Goal: Task Accomplishment & Management: Manage account settings

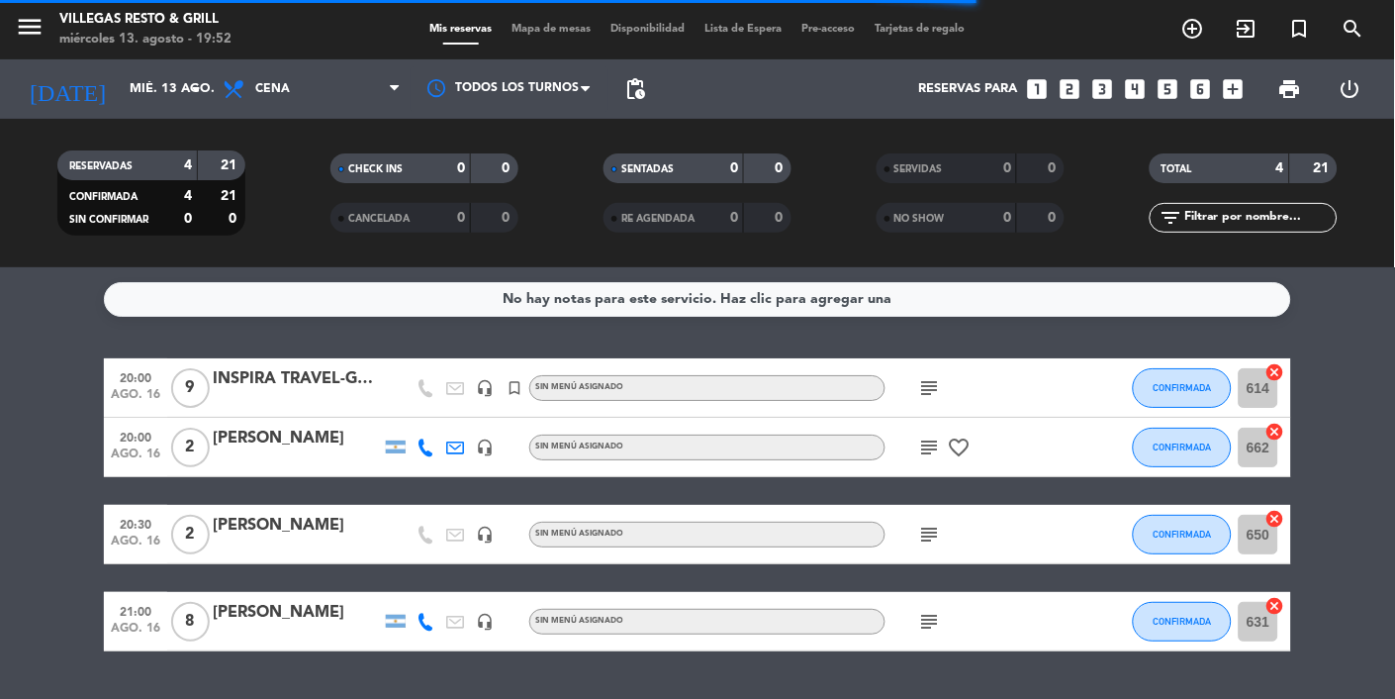
click at [98, 269] on div "No hay notas para este servicio. Haz clic para agregar una 20:00 [DATE] 9 INSPI…" at bounding box center [697, 482] width 1395 height 431
click at [120, 80] on input "mié. 13 ago." at bounding box center [205, 89] width 170 height 36
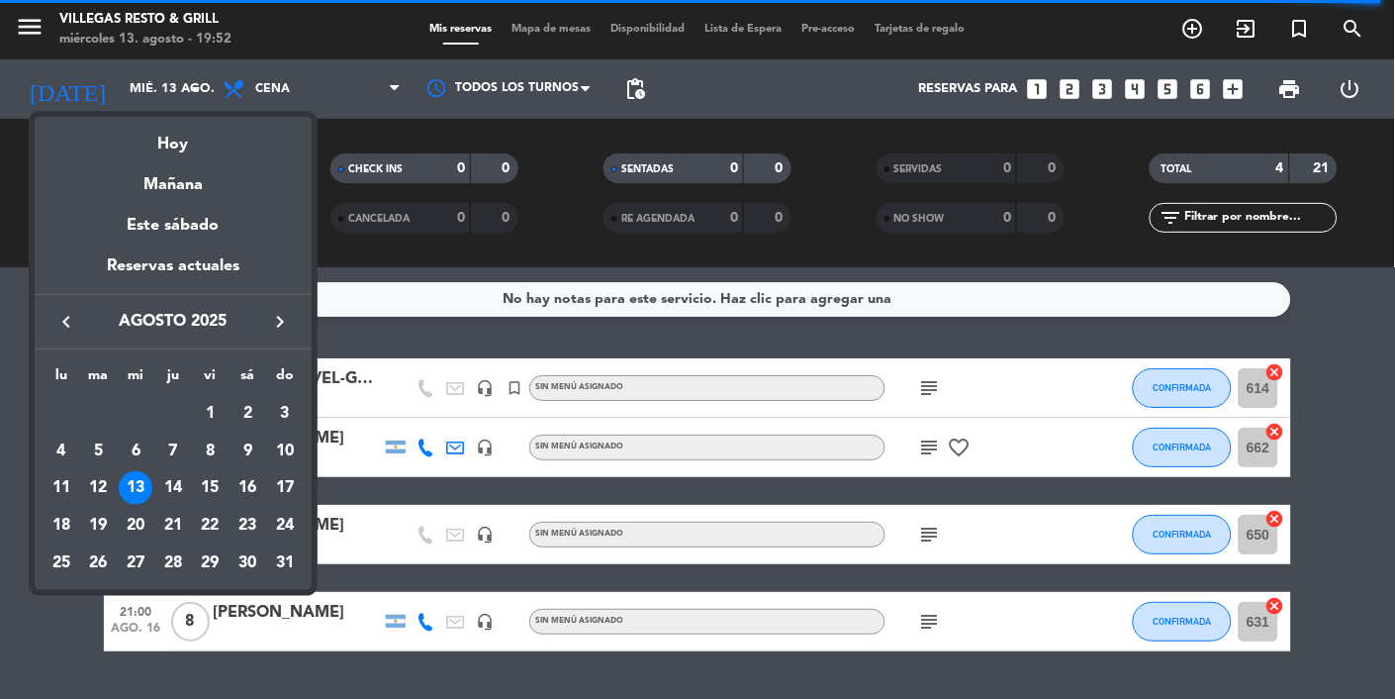
click at [134, 489] on div "13" at bounding box center [136, 488] width 34 height 34
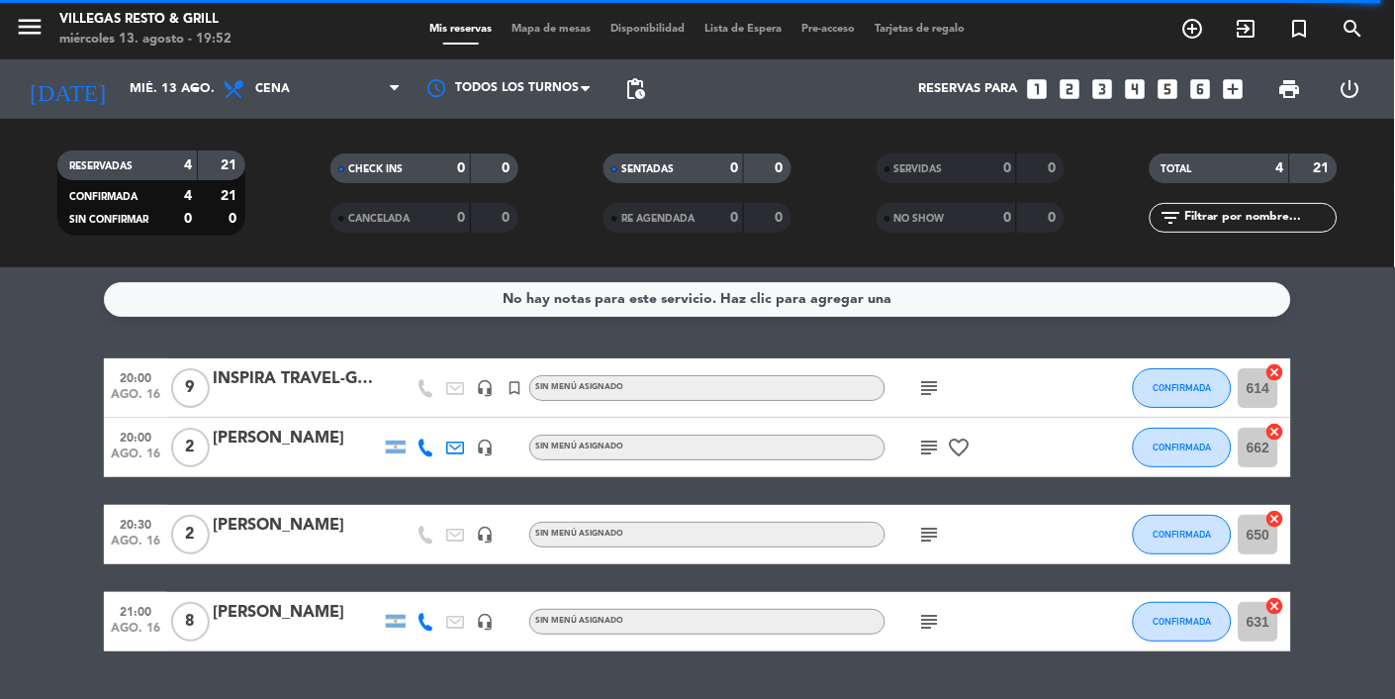
click at [932, 539] on icon "subject" at bounding box center [930, 534] width 24 height 24
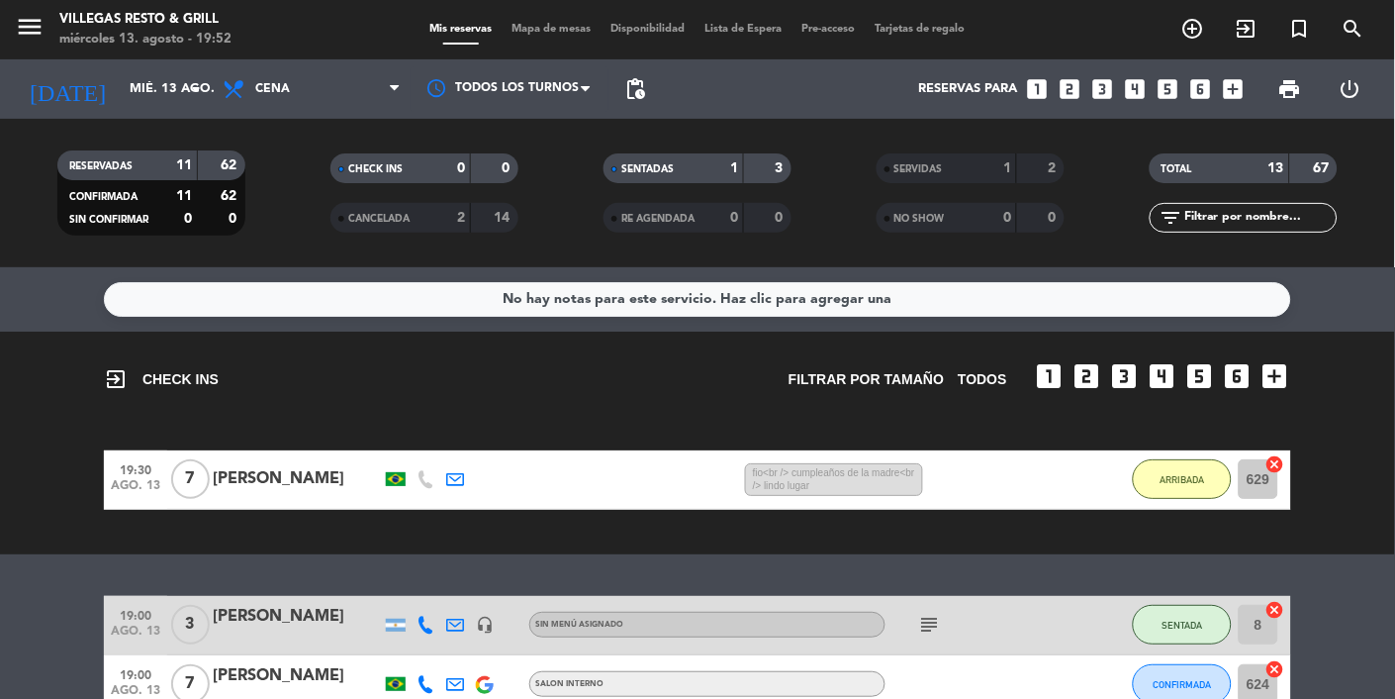
click at [387, 217] on span "CANCELADA" at bounding box center [378, 219] width 61 height 10
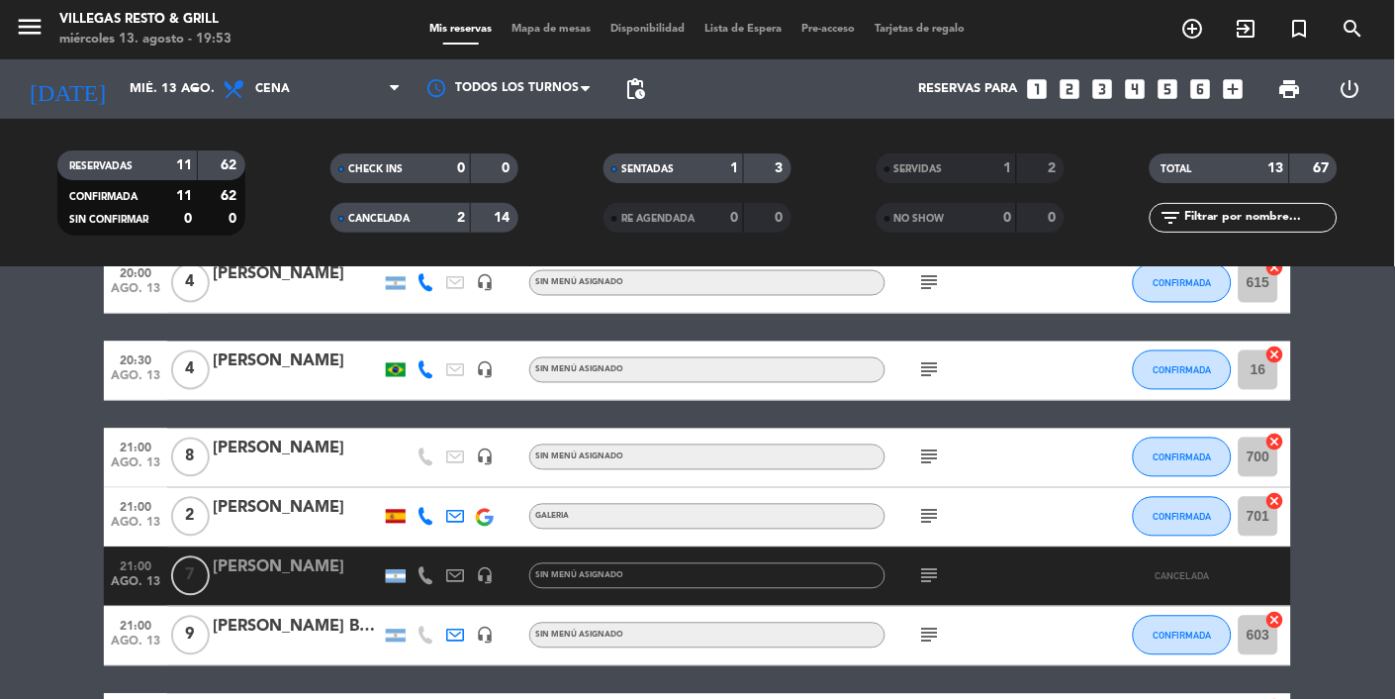
scroll to position [785, 0]
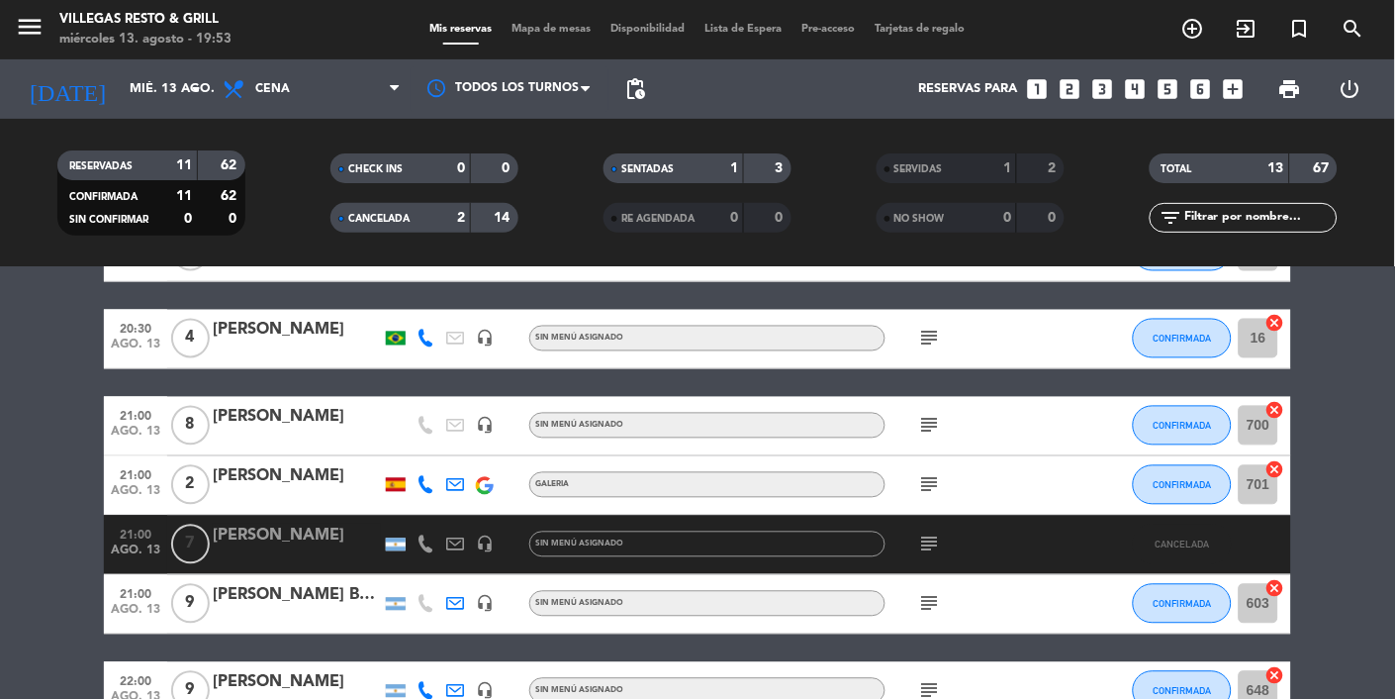
click at [370, 214] on span "CANCELADA" at bounding box center [378, 219] width 61 height 10
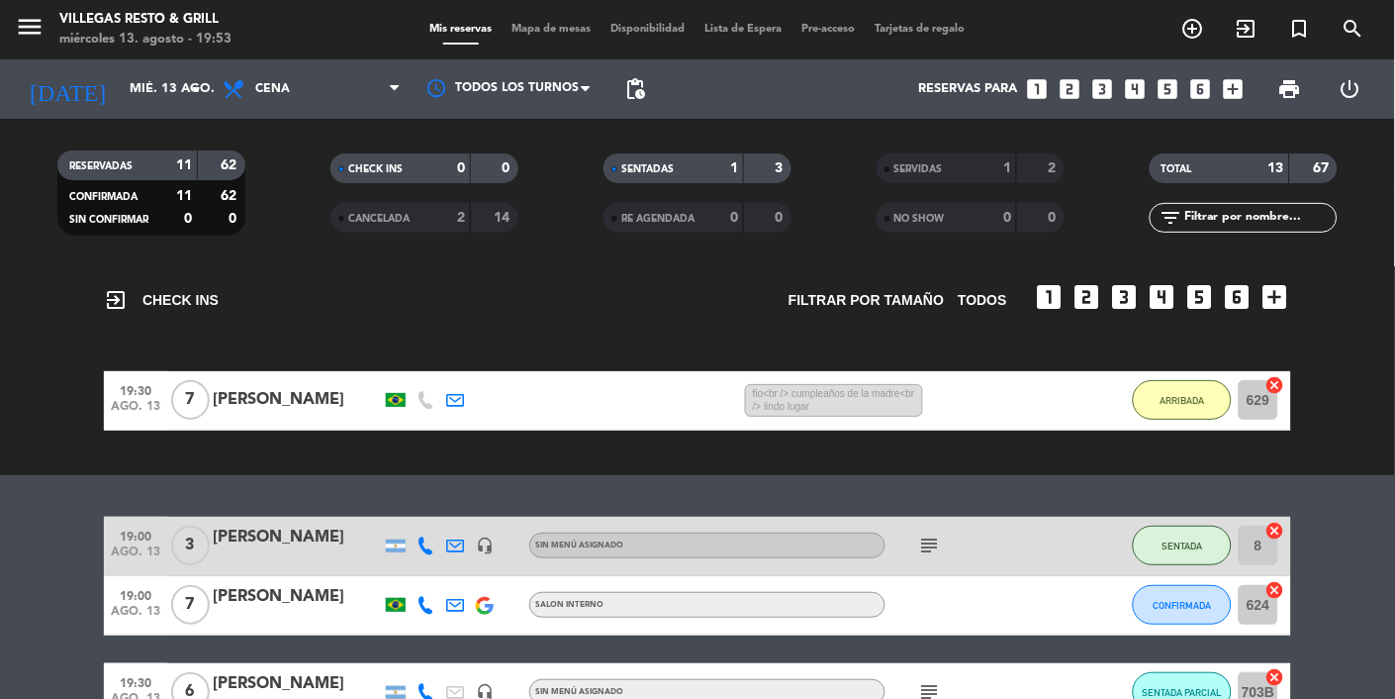
scroll to position [80, 0]
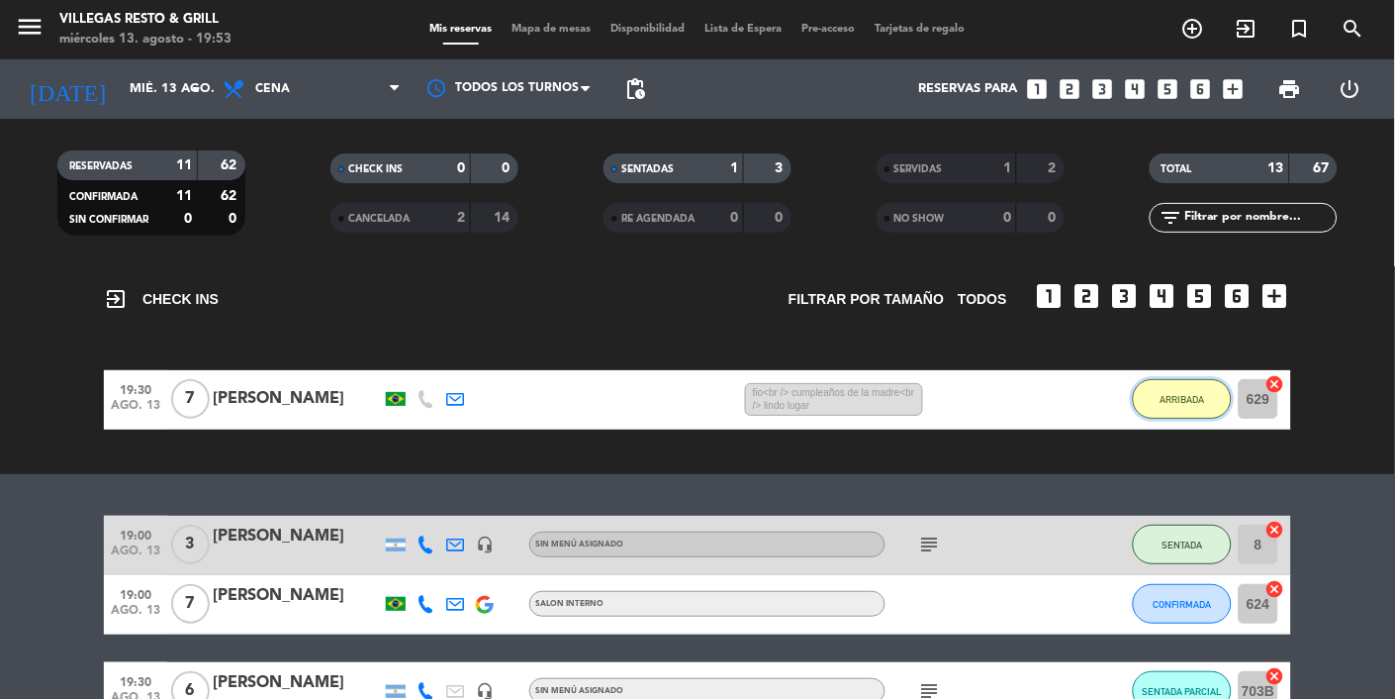
click at [1185, 400] on span "ARRIBADA" at bounding box center [1183, 399] width 45 height 11
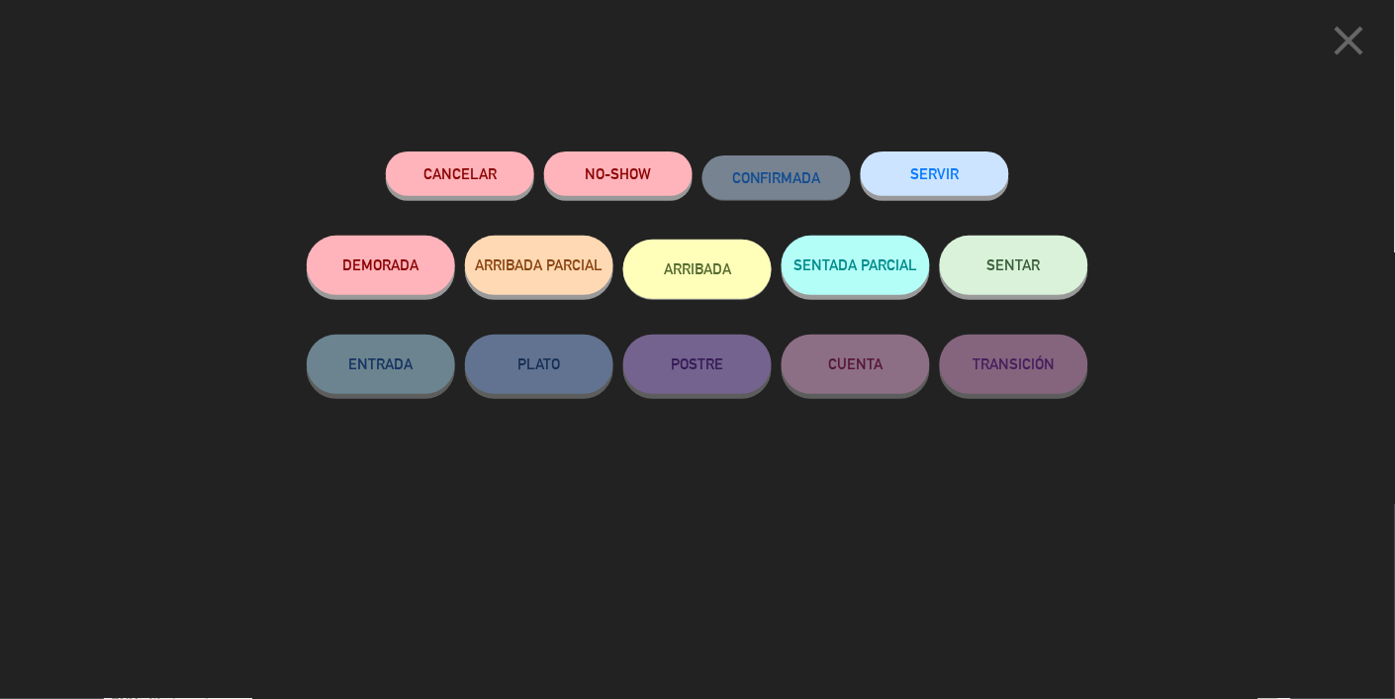
click at [1033, 283] on button "SENTAR" at bounding box center [1014, 265] width 148 height 59
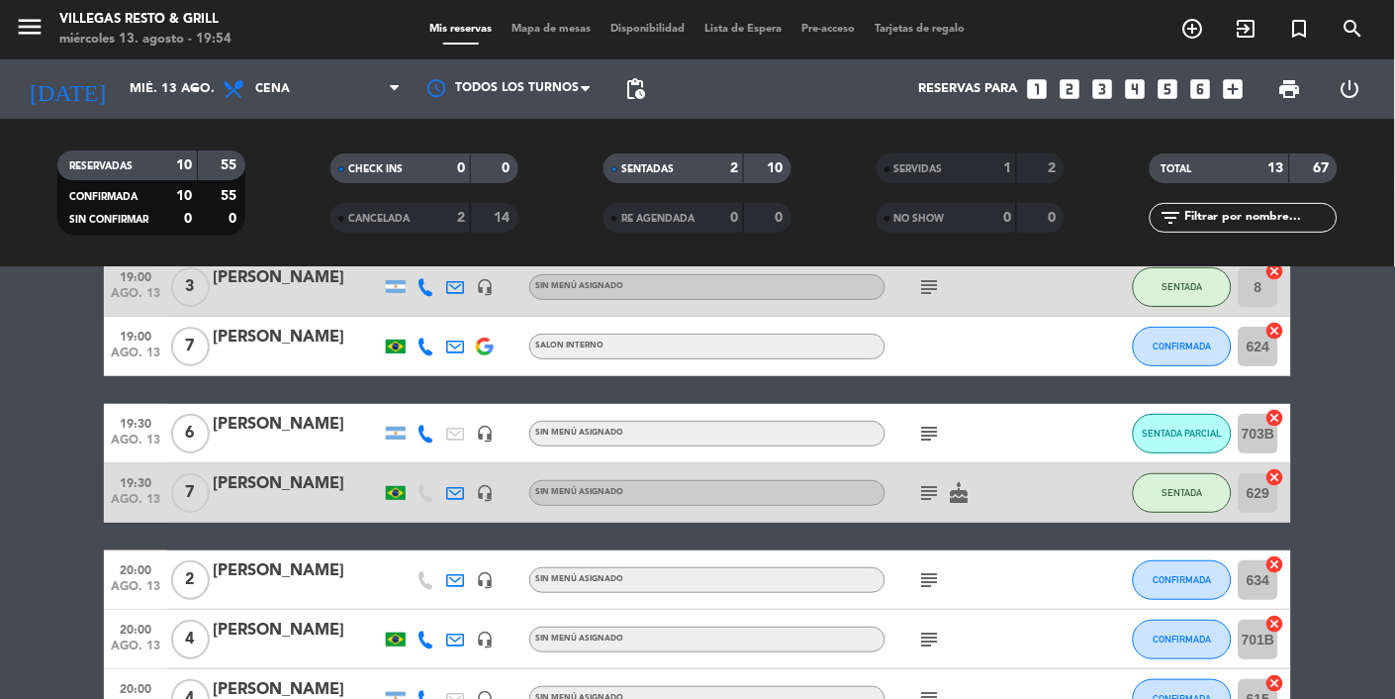
scroll to position [102, 0]
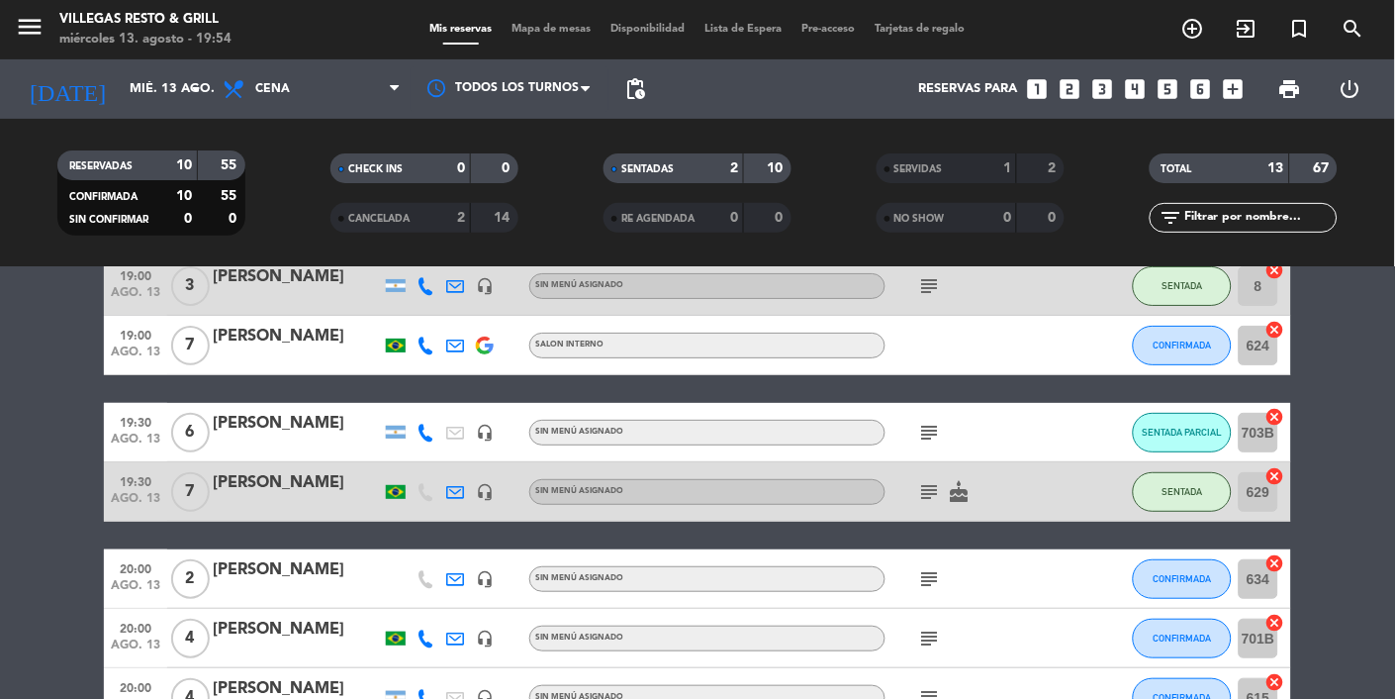
click at [926, 496] on icon "subject" at bounding box center [930, 492] width 24 height 24
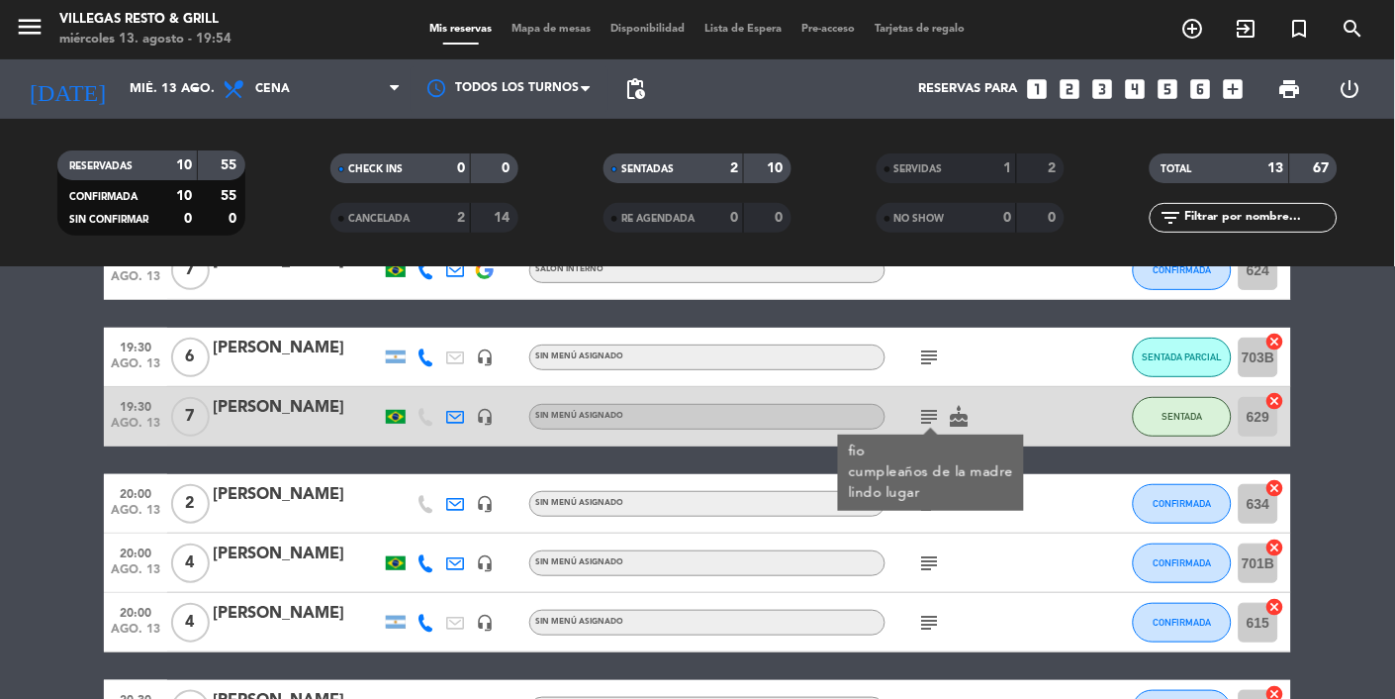
scroll to position [186, 0]
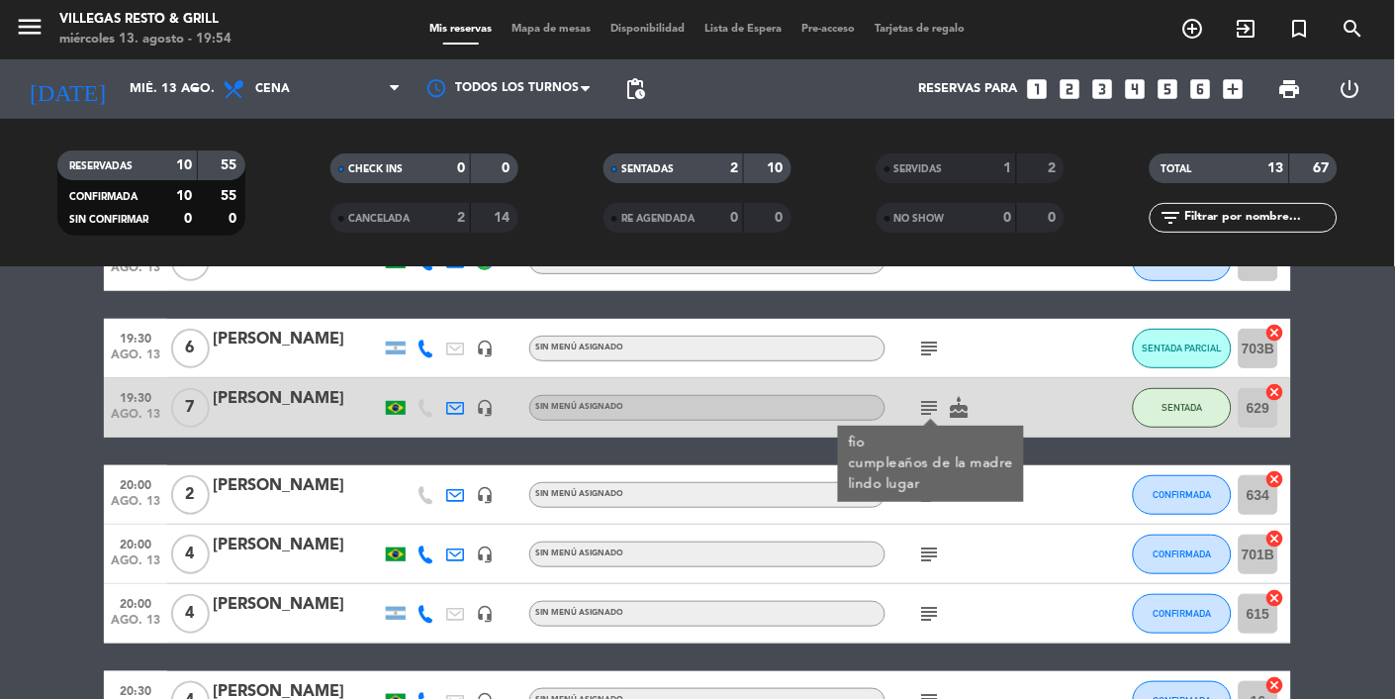
click at [1352, 561] on bookings-row "19:00 ago. 13 3 Carolina Jalon headset_mic Sin menú asignado subject SENTADA 8 …" at bounding box center [697, 597] width 1395 height 851
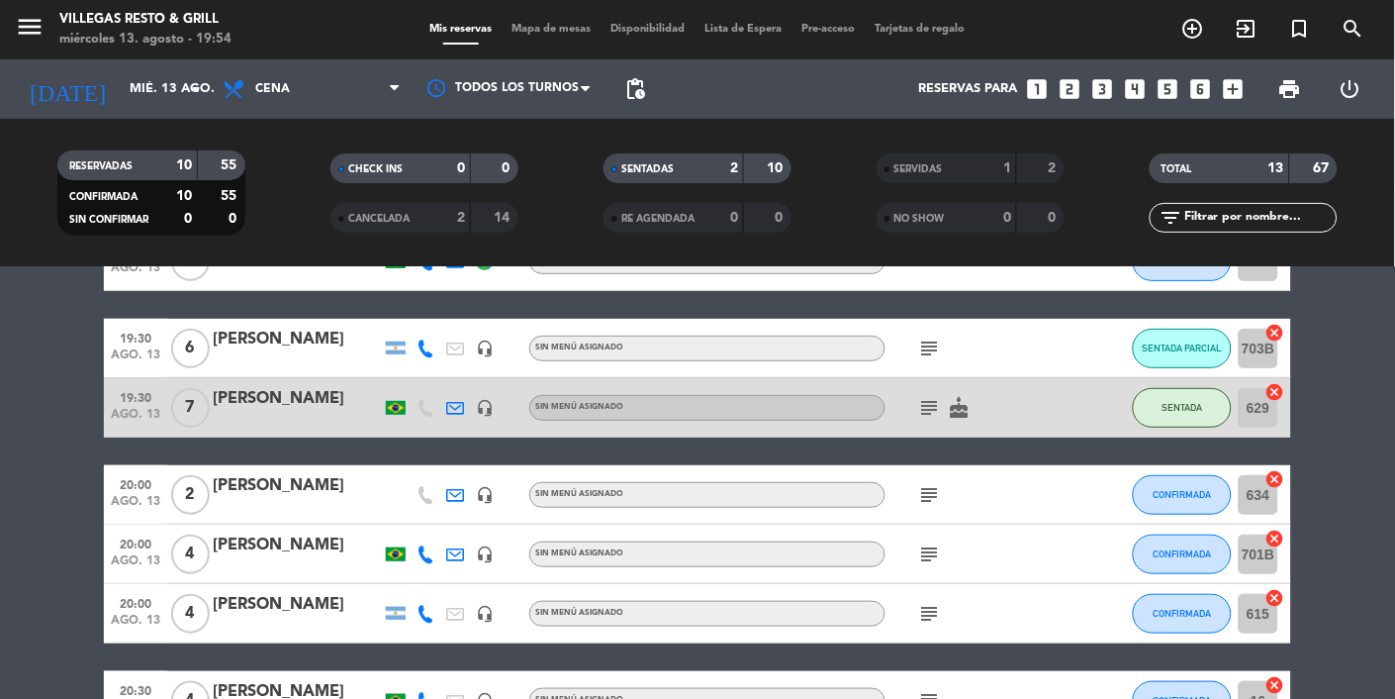
click at [922, 549] on icon "subject" at bounding box center [930, 554] width 24 height 24
click at [935, 617] on icon "subject" at bounding box center [930, 614] width 24 height 24
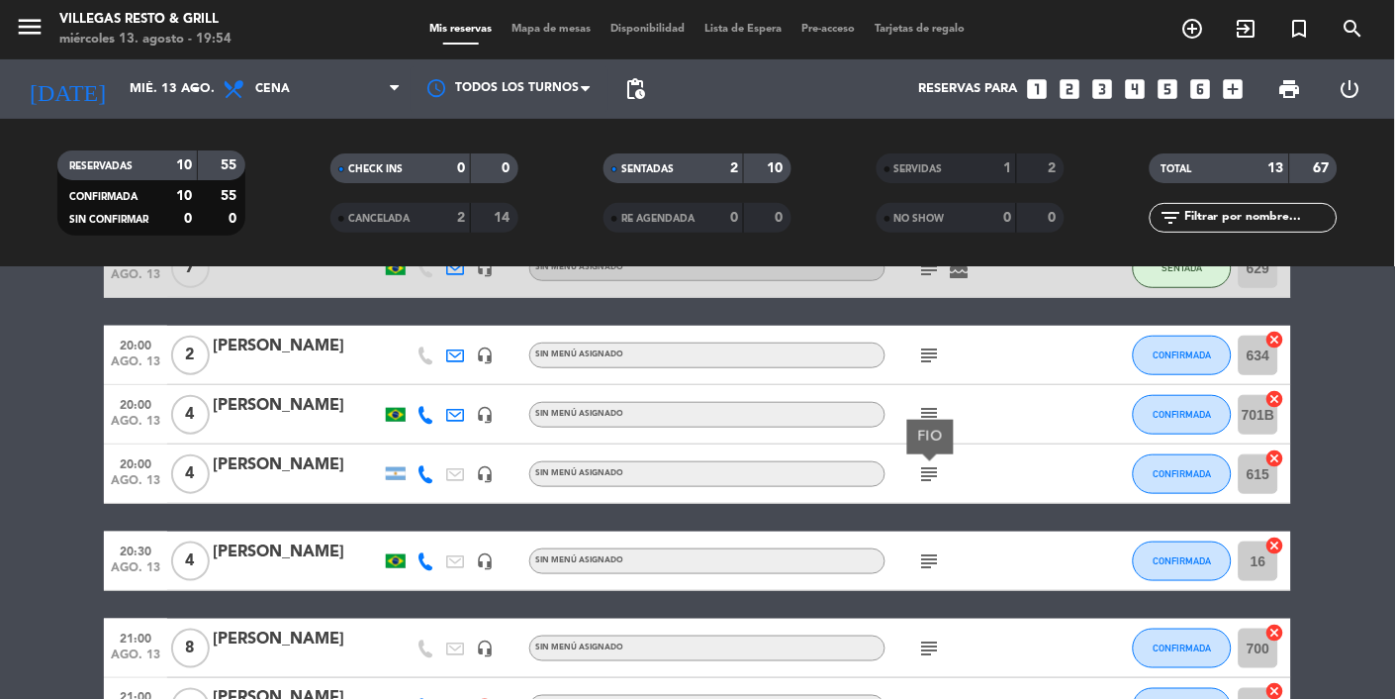
scroll to position [332, 0]
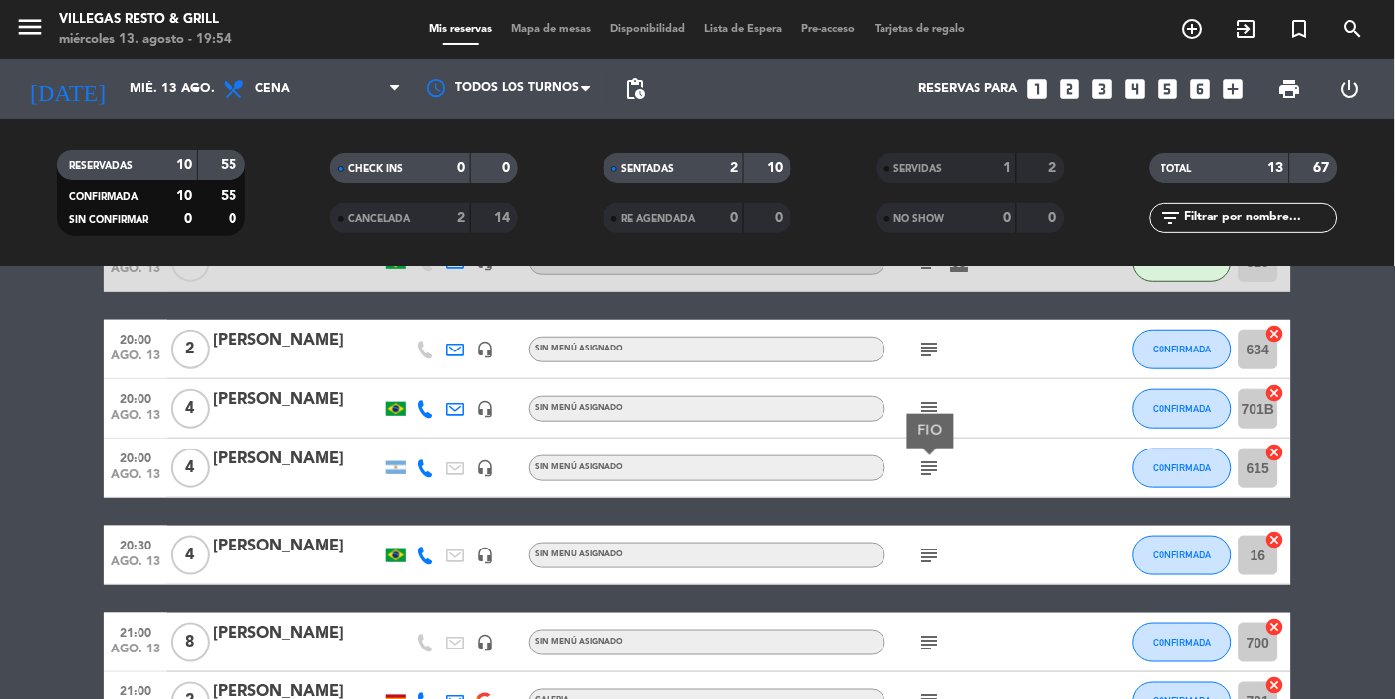
click at [936, 566] on icon "subject" at bounding box center [930, 555] width 24 height 24
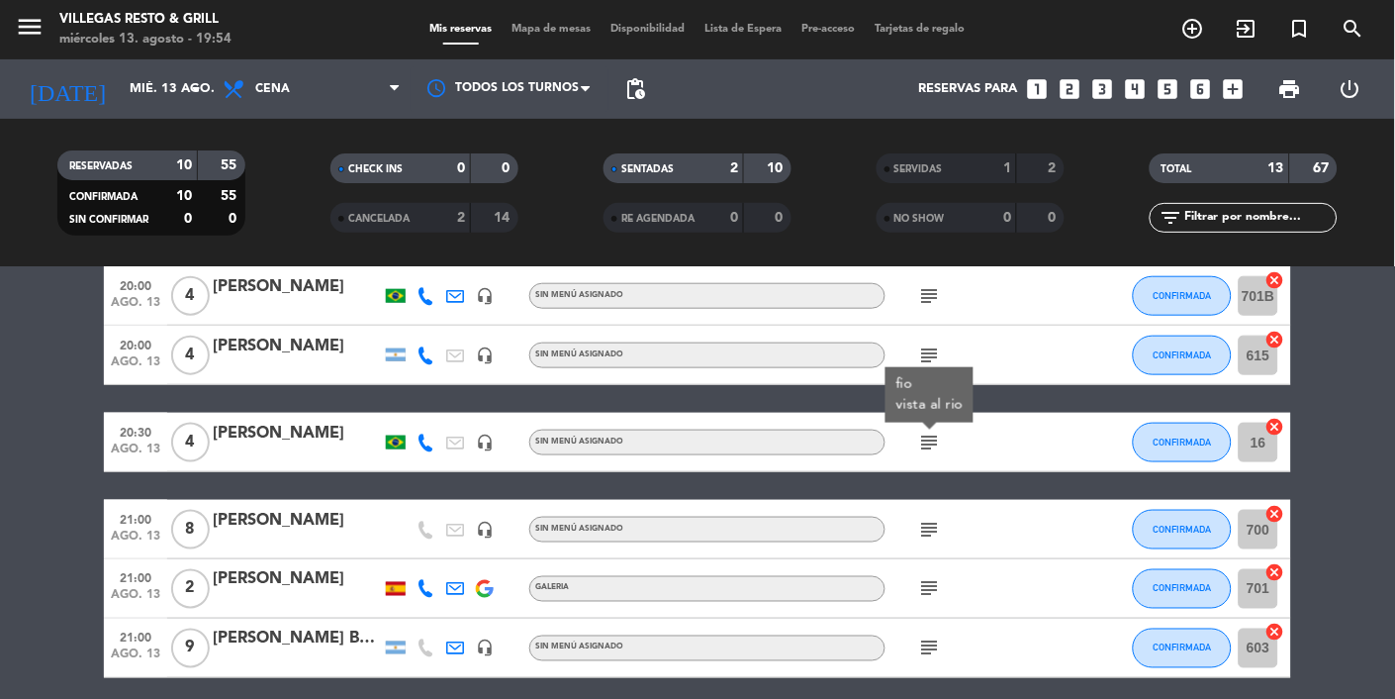
scroll to position [463, 0]
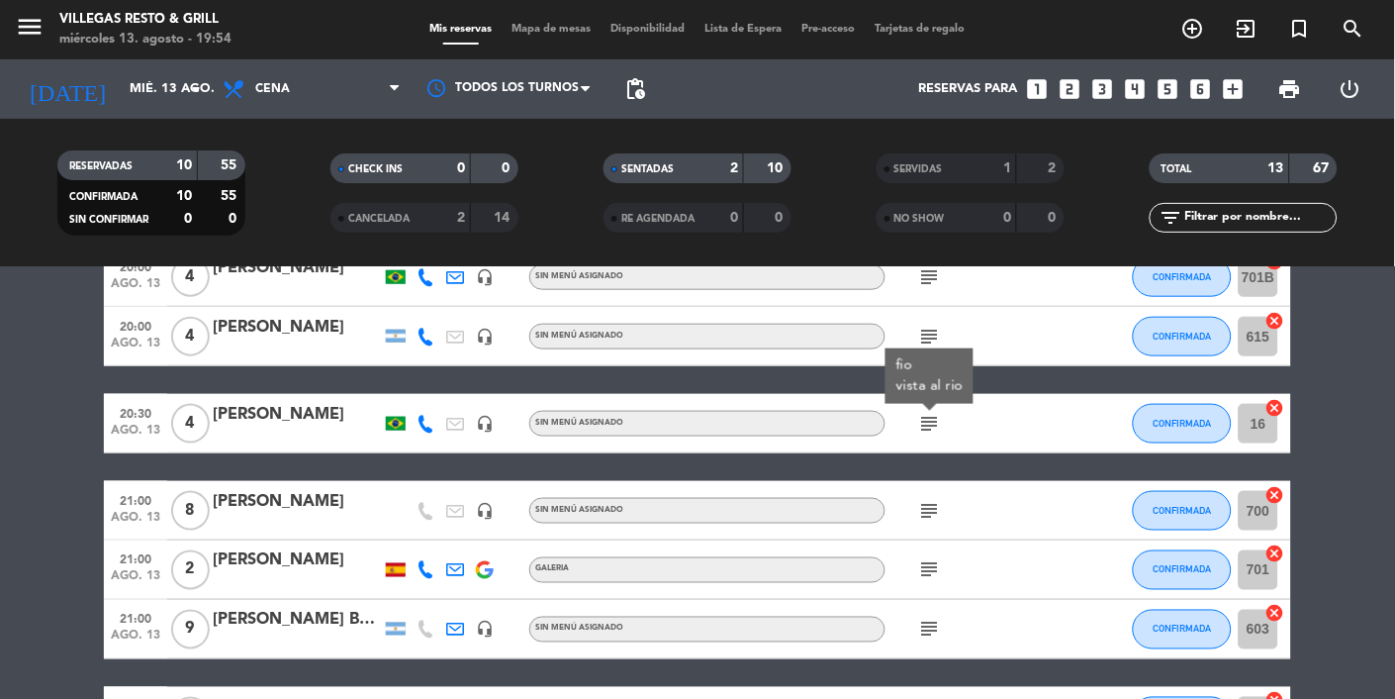
click at [931, 506] on icon "subject" at bounding box center [930, 511] width 24 height 24
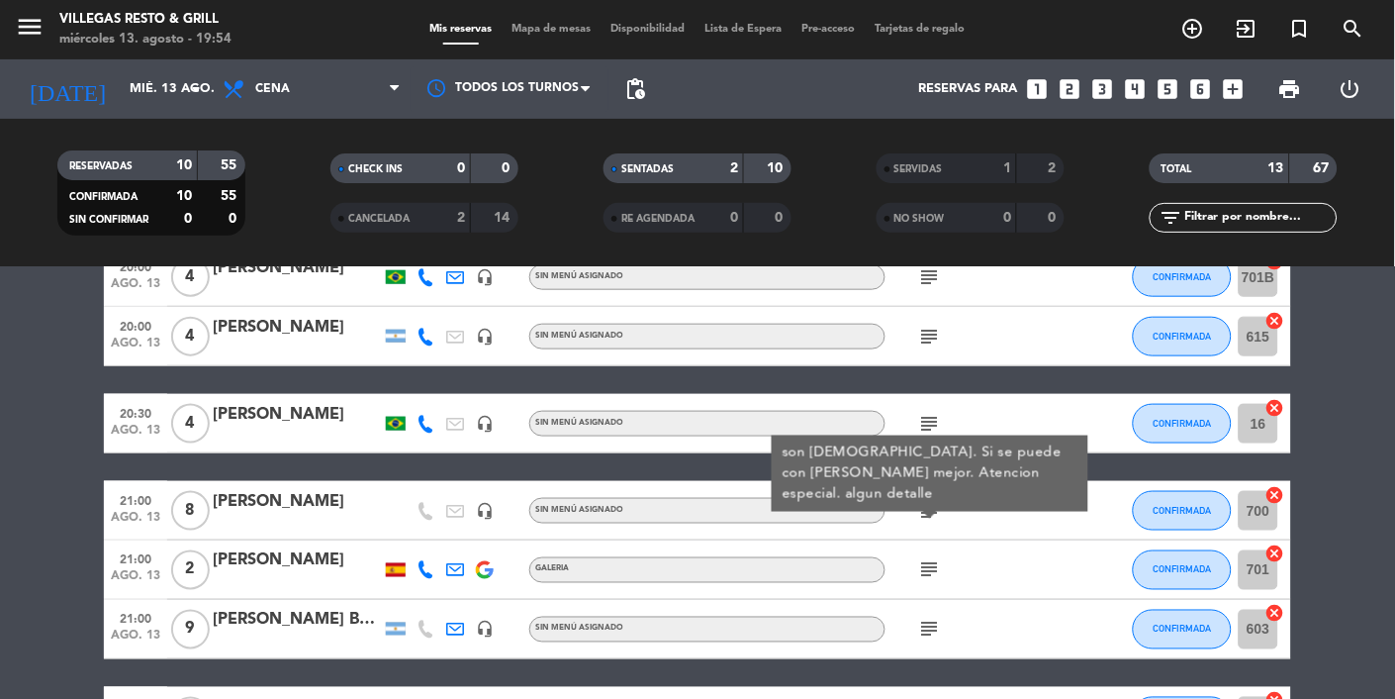
click at [935, 570] on icon "subject" at bounding box center [930, 570] width 24 height 24
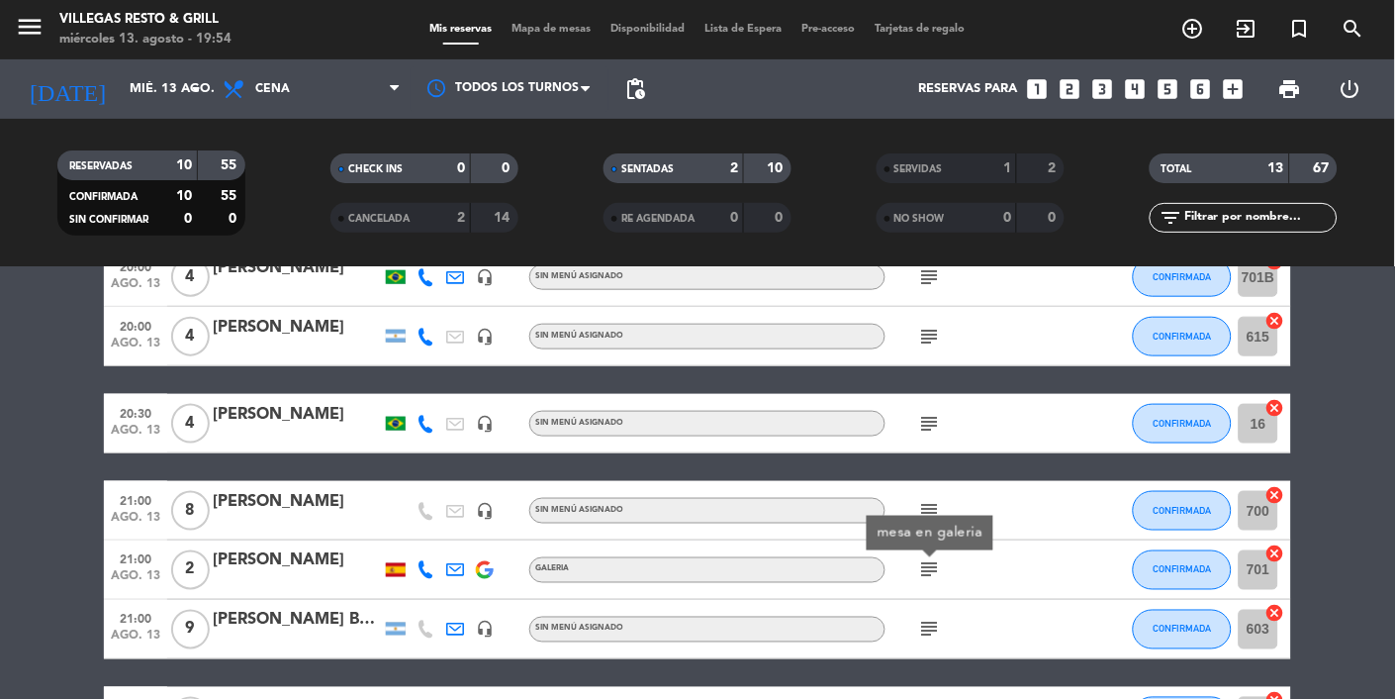
click at [939, 629] on icon "subject" at bounding box center [930, 629] width 24 height 24
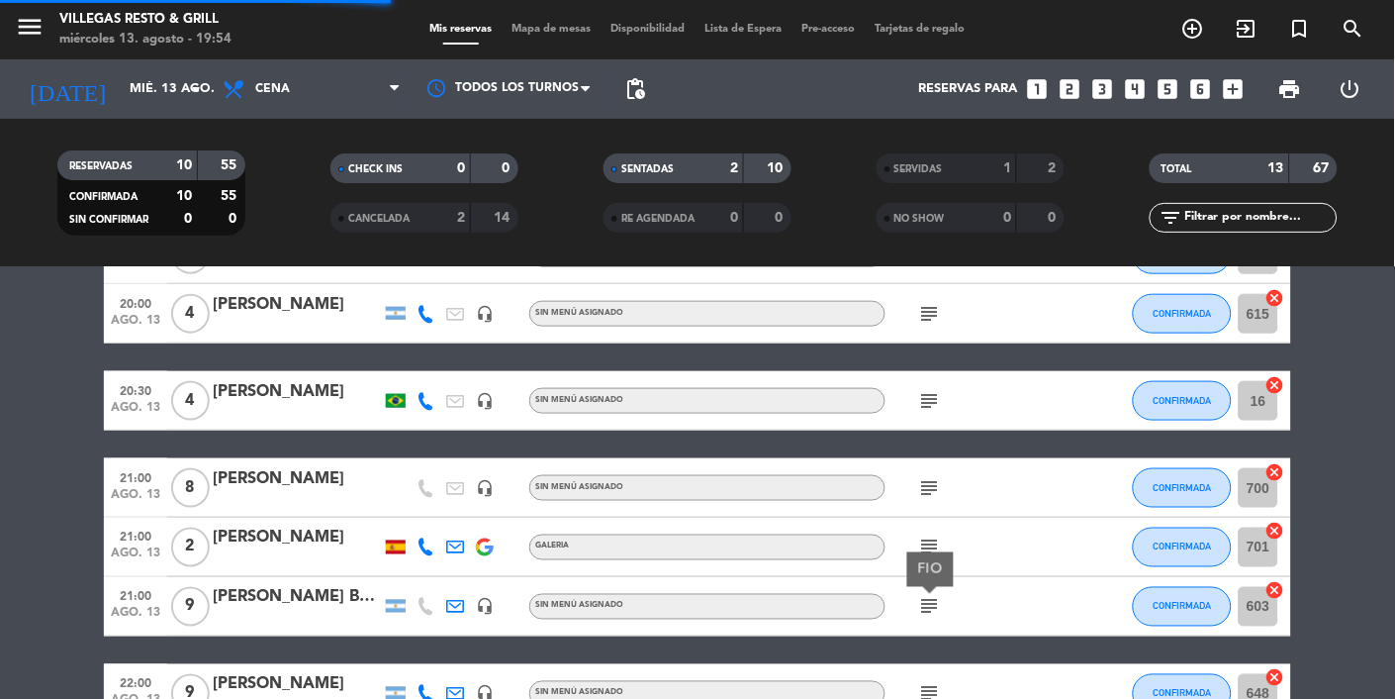
click at [936, 696] on icon "subject" at bounding box center [930, 694] width 24 height 24
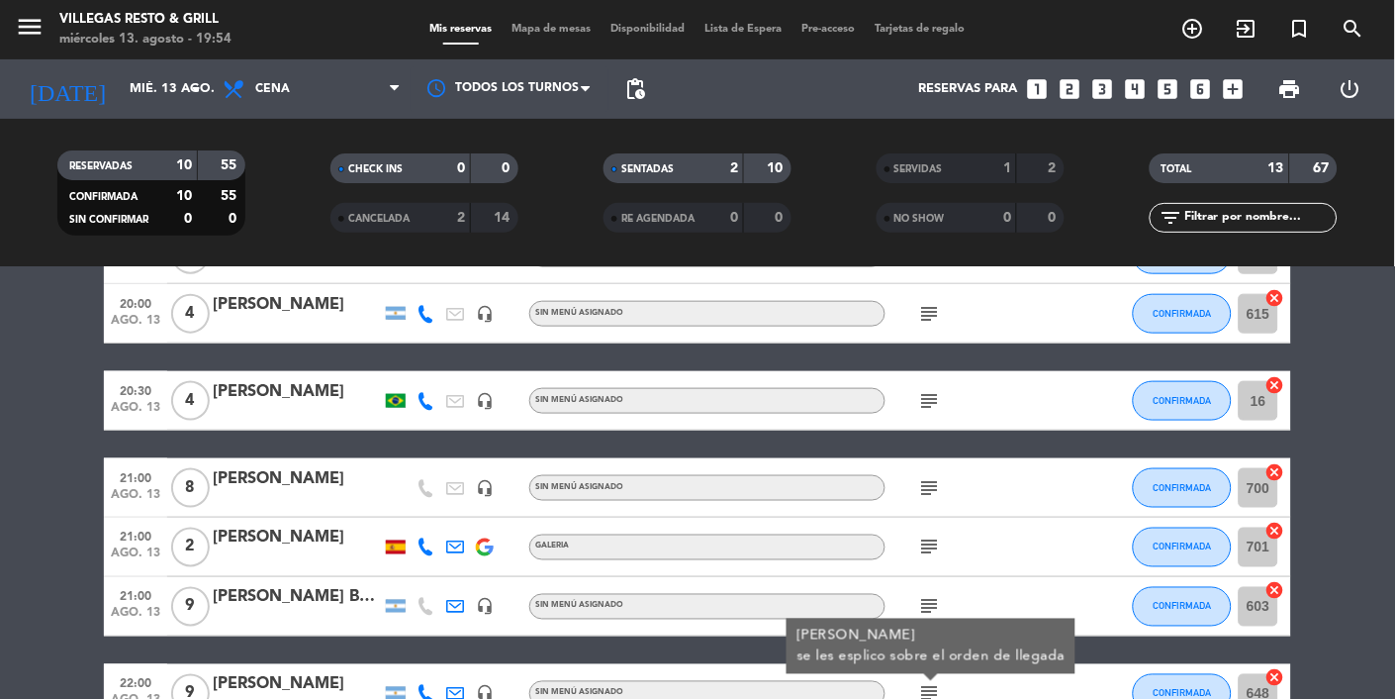
click at [1347, 541] on bookings-row "19:00 ago. 13 3 Carolina Jalon headset_mic Sin menú asignado subject SENTADA 8 …" at bounding box center [697, 297] width 1395 height 851
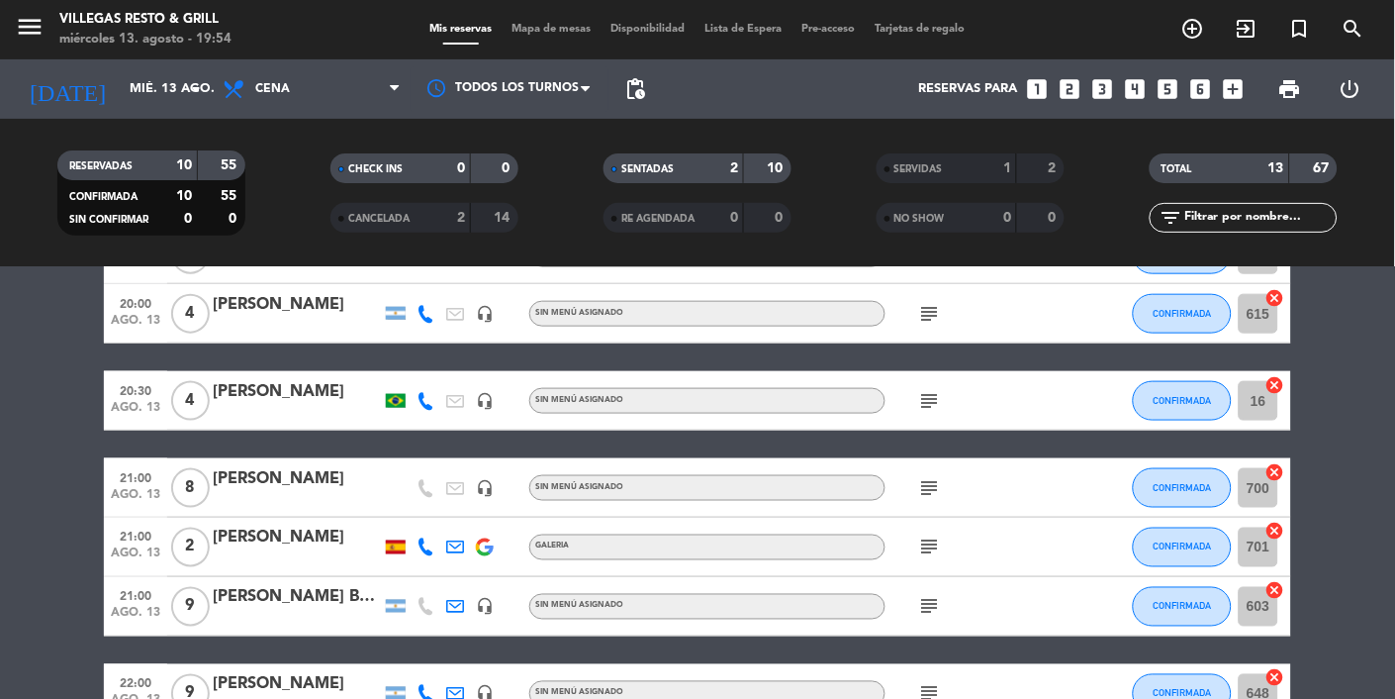
click at [930, 606] on icon "subject" at bounding box center [930, 607] width 24 height 24
click at [1351, 484] on bookings-row "19:00 ago. 13 3 Carolina Jalon headset_mic Sin menú asignado subject SENTADA 8 …" at bounding box center [697, 297] width 1395 height 851
click at [939, 313] on icon "subject" at bounding box center [930, 314] width 24 height 24
click at [1182, 316] on span "CONFIRMADA" at bounding box center [1183, 313] width 58 height 11
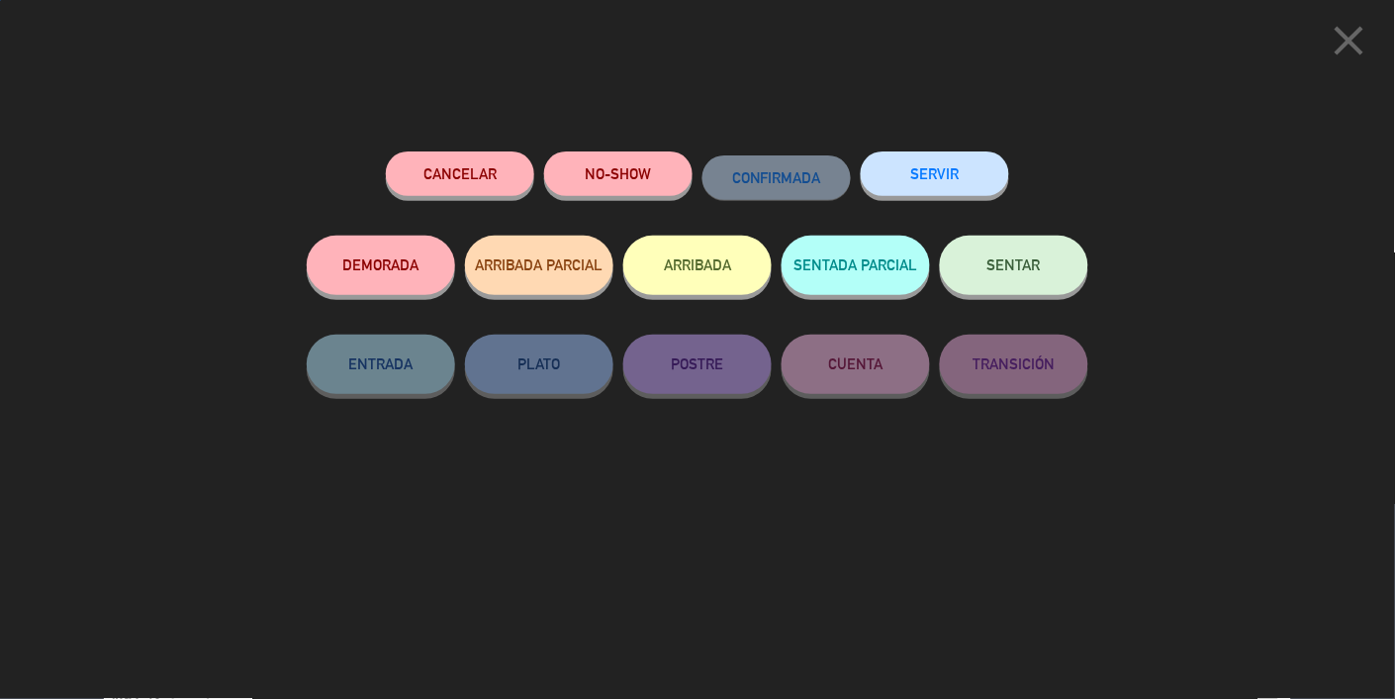
click at [886, 280] on button "SENTADA PARCIAL" at bounding box center [856, 265] width 148 height 59
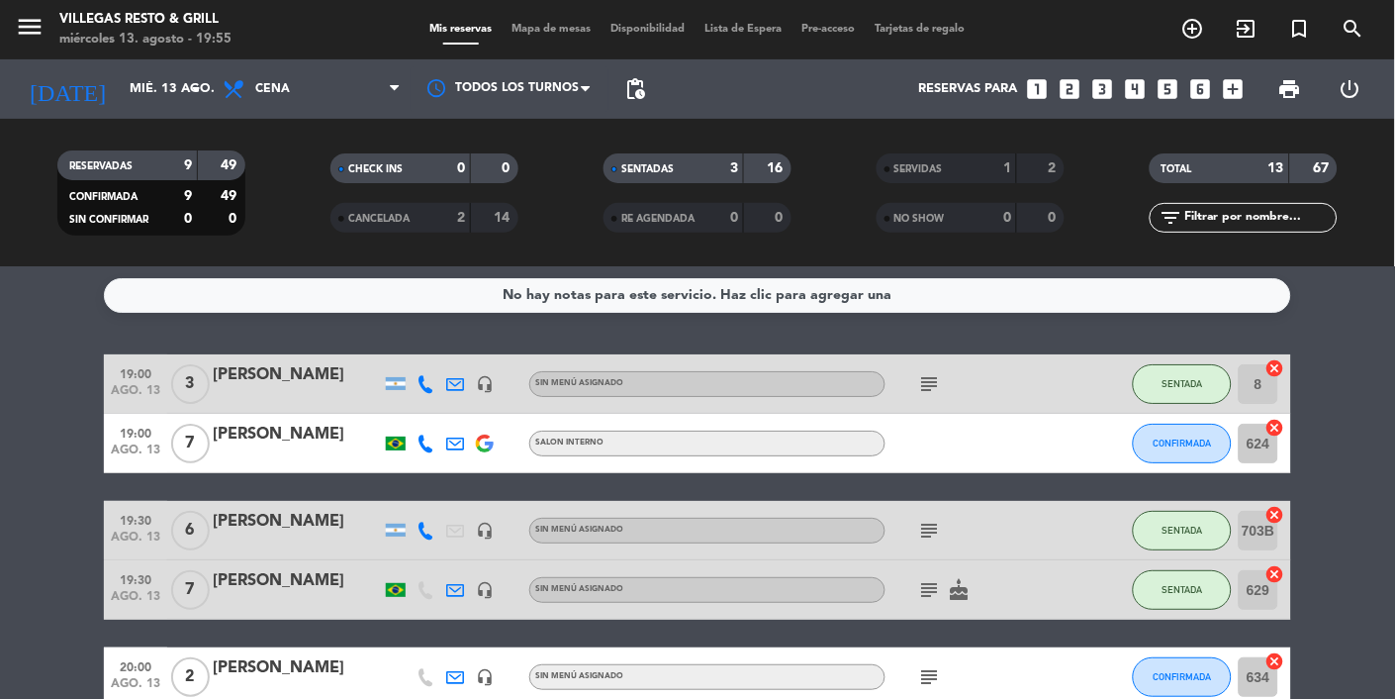
scroll to position [0, 0]
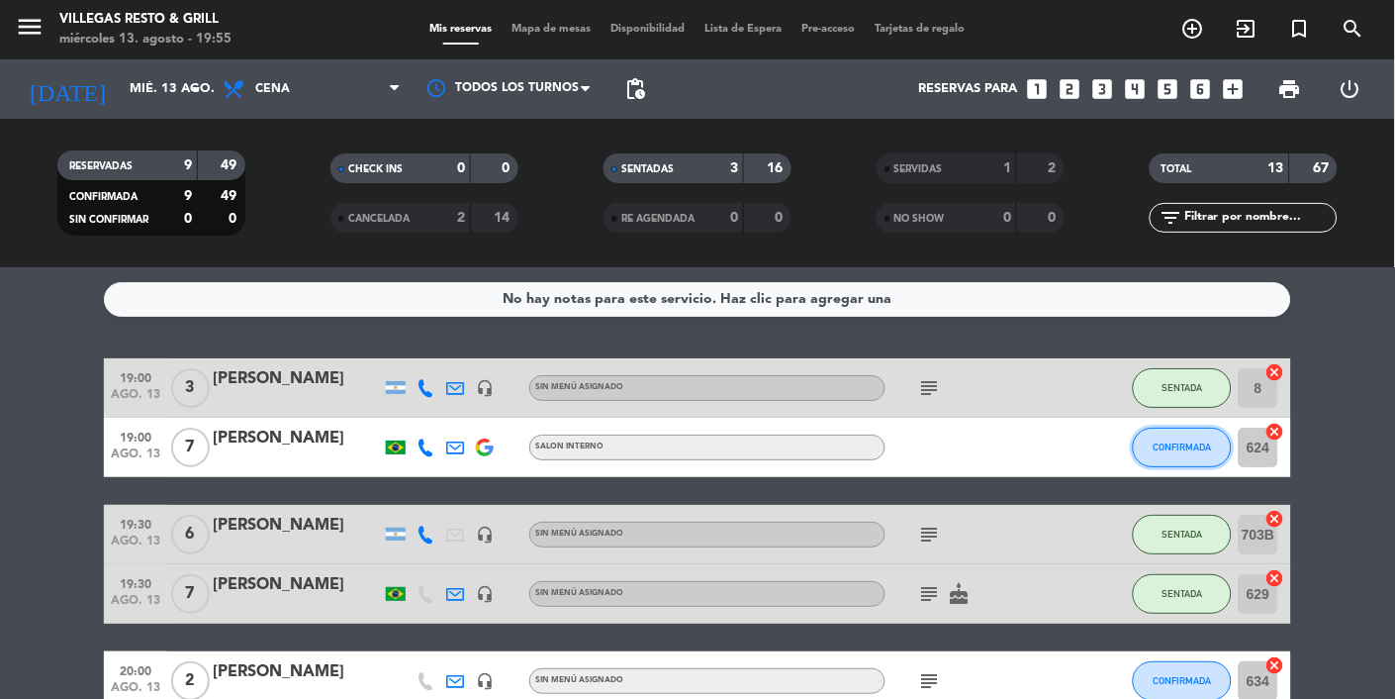
click at [1196, 441] on span "CONFIRMADA" at bounding box center [1183, 446] width 58 height 11
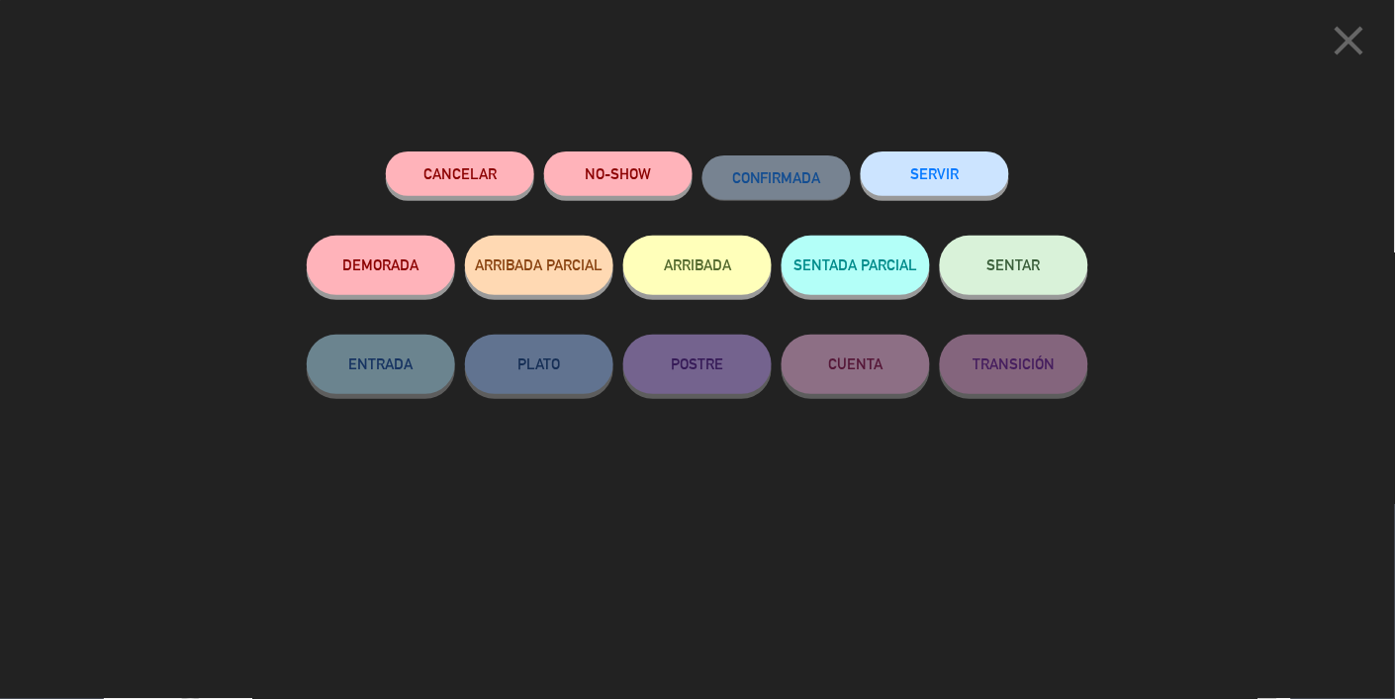
click at [641, 192] on button "NO-SHOW" at bounding box center [618, 173] width 148 height 45
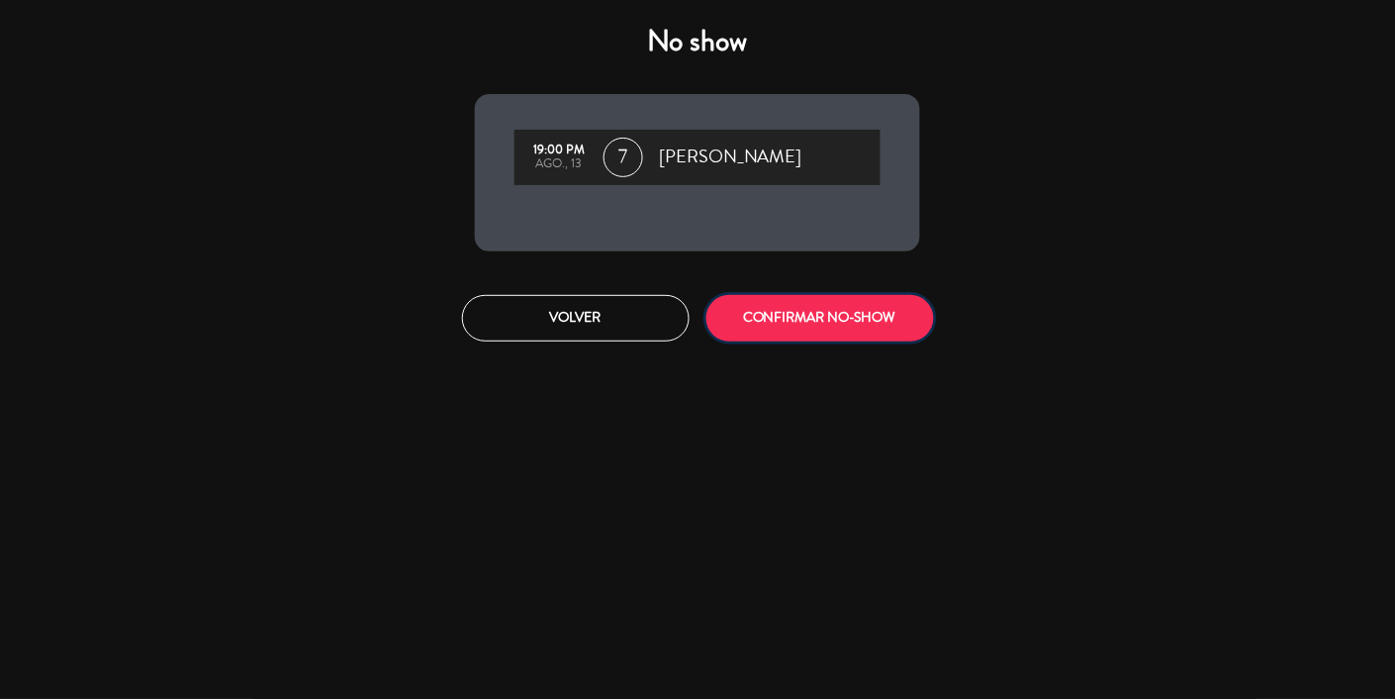
click at [870, 318] on button "CONFIRMAR NO-SHOW" at bounding box center [821, 318] width 228 height 47
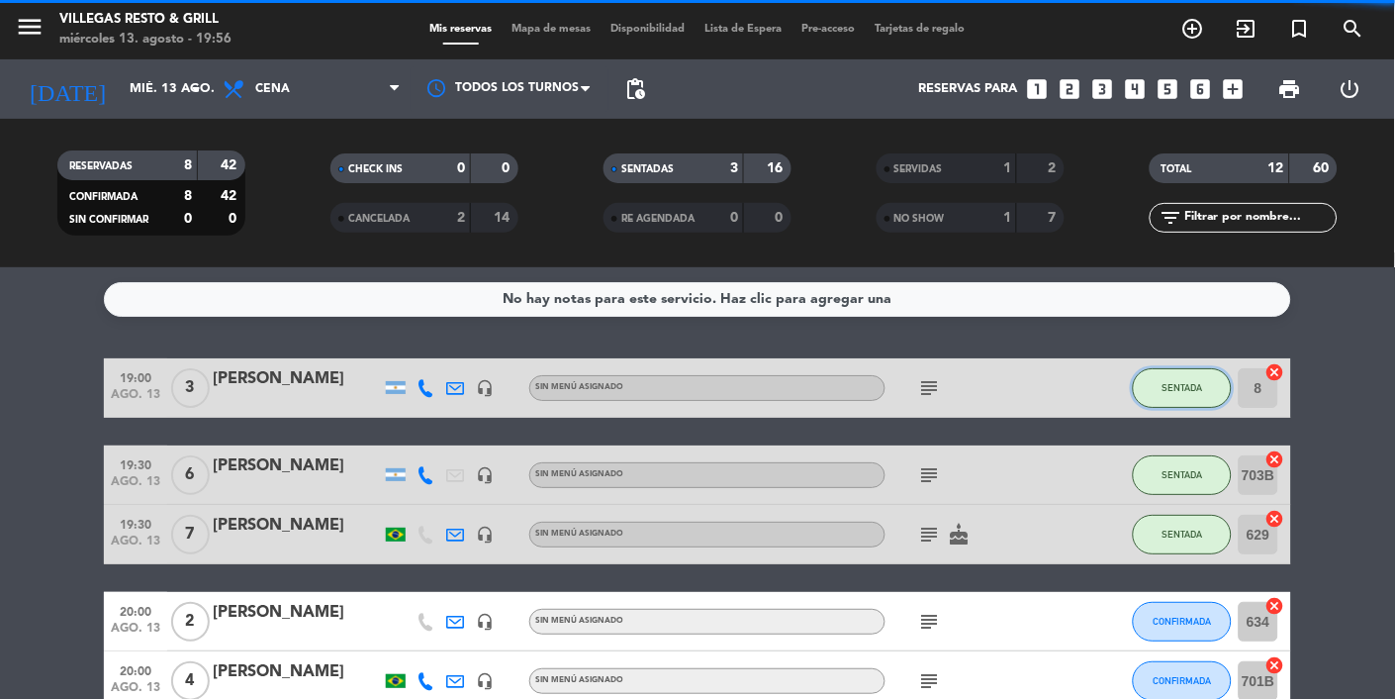
click at [1182, 391] on span "SENTADA" at bounding box center [1183, 387] width 41 height 11
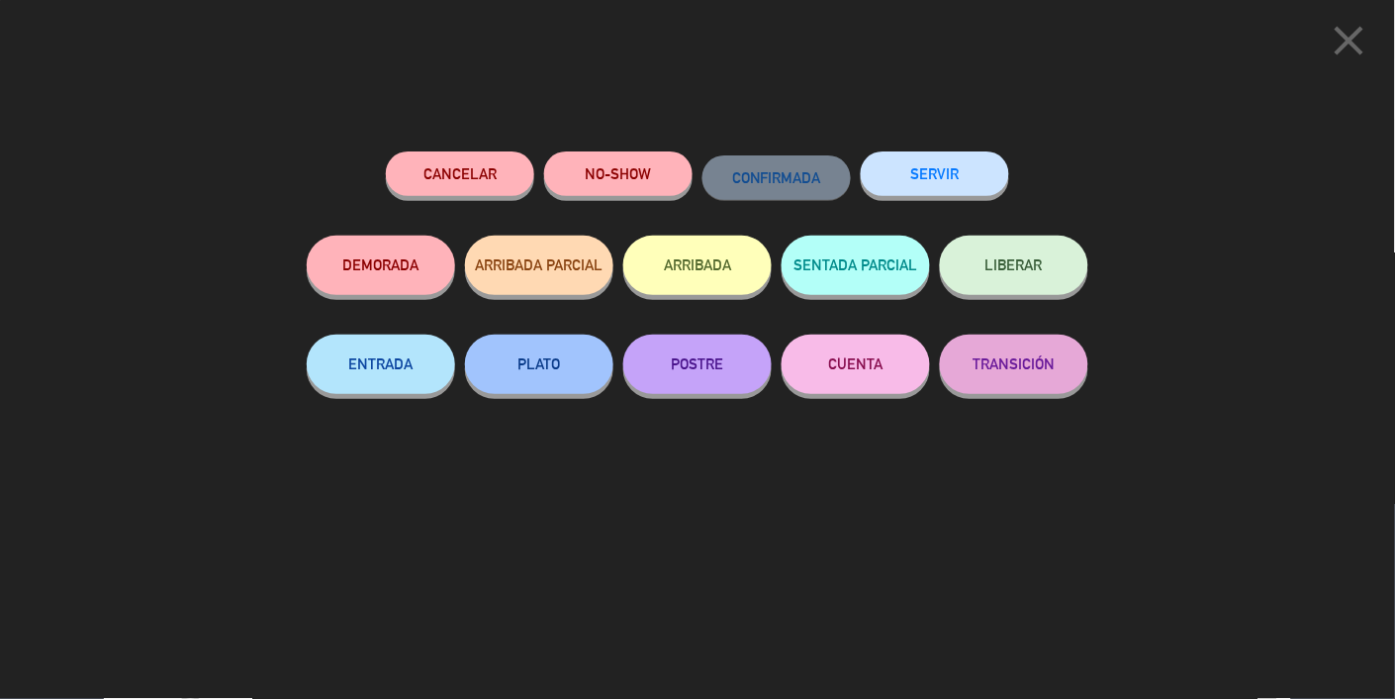
click at [963, 173] on button "SERVIR" at bounding box center [935, 173] width 148 height 45
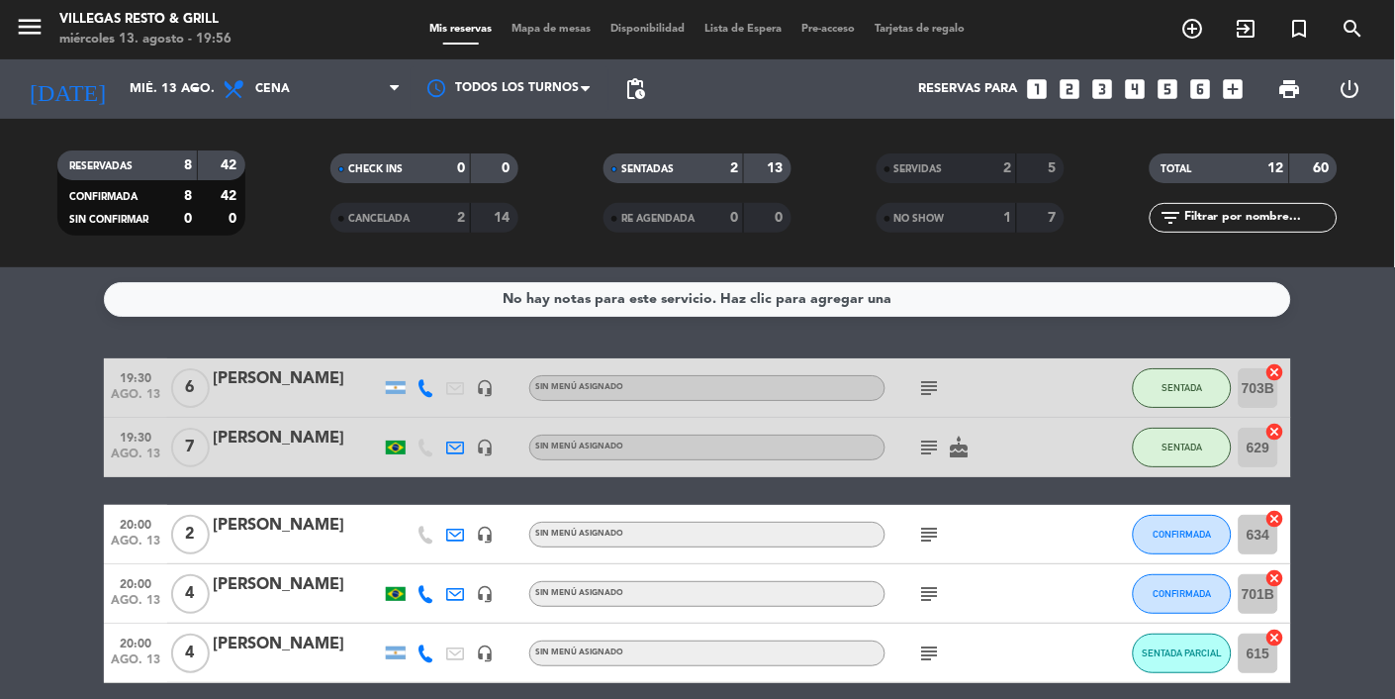
click at [929, 387] on icon "subject" at bounding box center [930, 388] width 24 height 24
click at [1185, 402] on button "SENTADA" at bounding box center [1182, 388] width 99 height 40
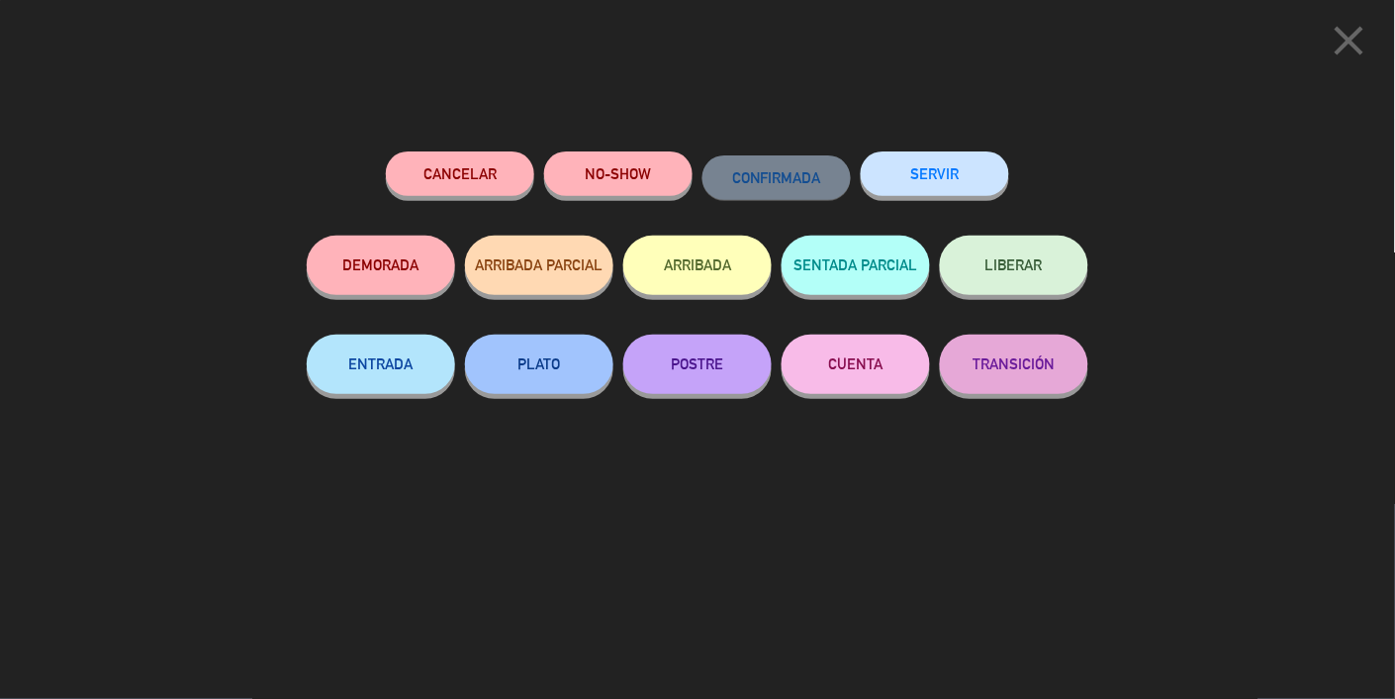
click at [963, 172] on button "SERVIR" at bounding box center [935, 173] width 148 height 45
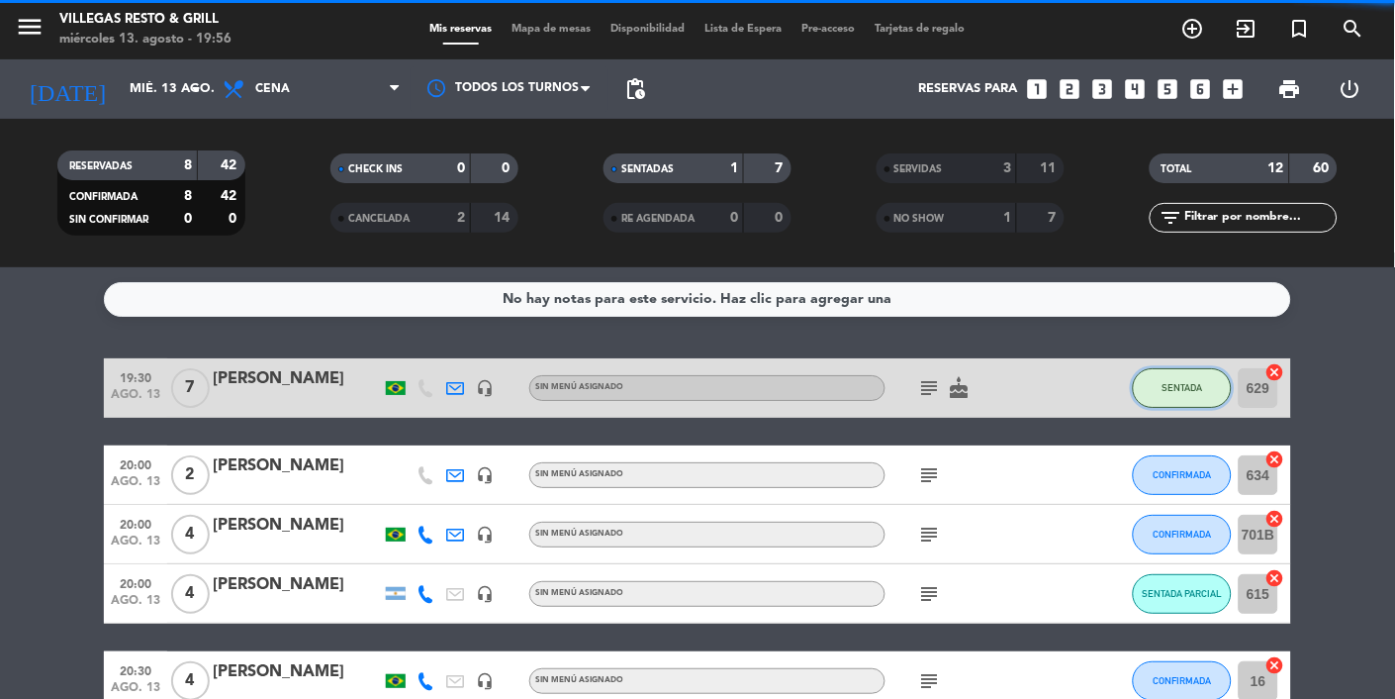
click at [1178, 389] on span "SENTADA" at bounding box center [1183, 387] width 41 height 11
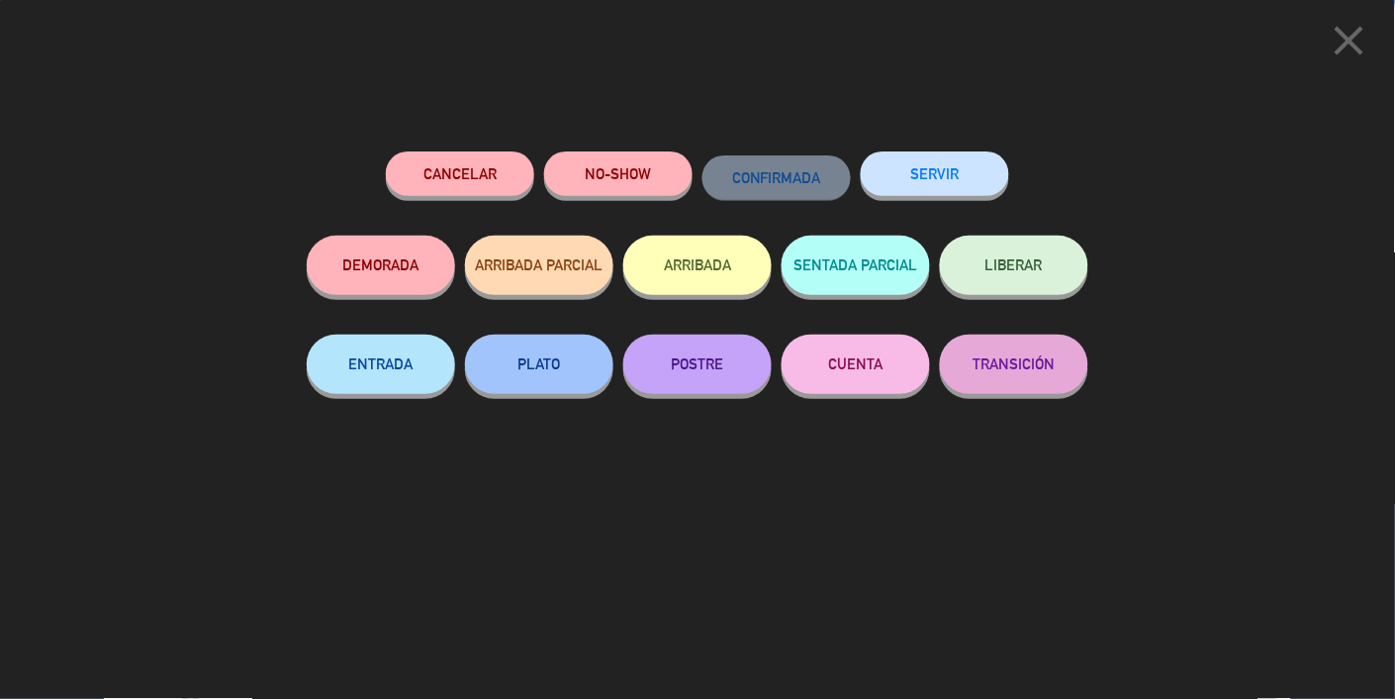
click at [945, 171] on button "SERVIR" at bounding box center [935, 173] width 148 height 45
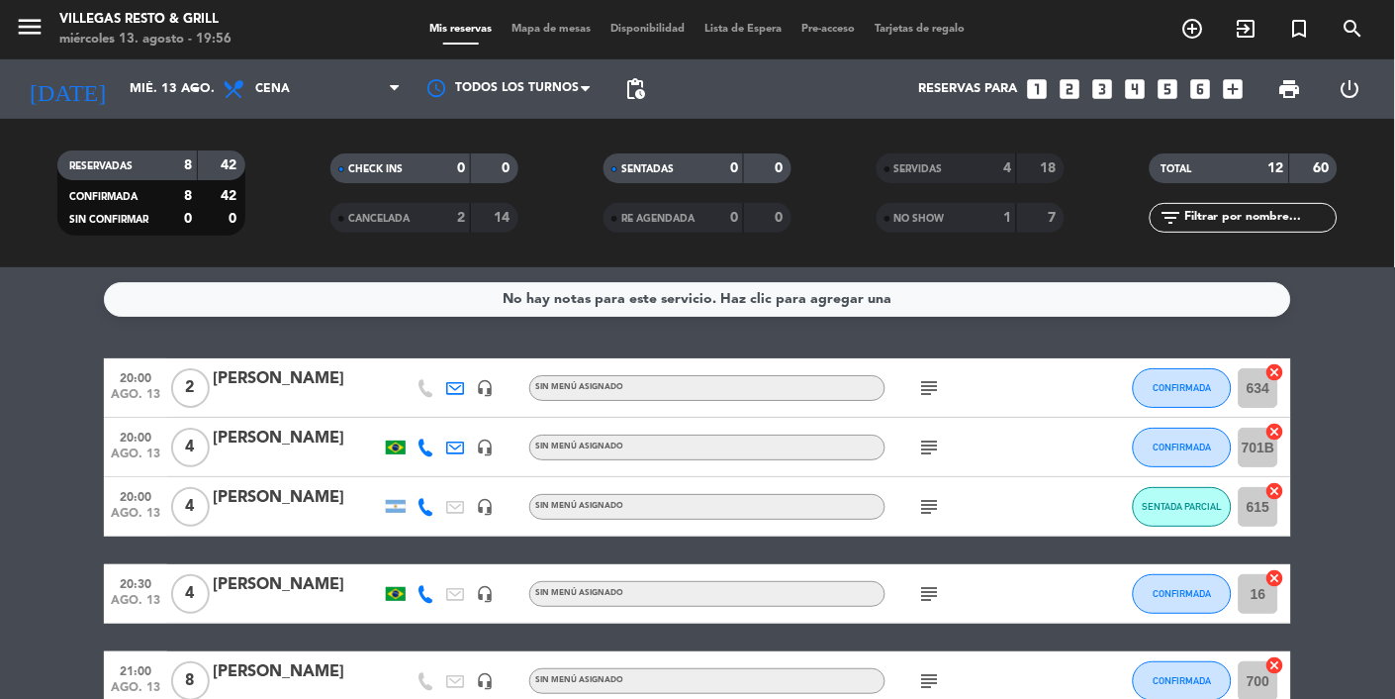
click at [932, 392] on icon "subject" at bounding box center [930, 388] width 24 height 24
click at [1191, 511] on span "SENTADA PARCIAL" at bounding box center [1183, 506] width 80 height 11
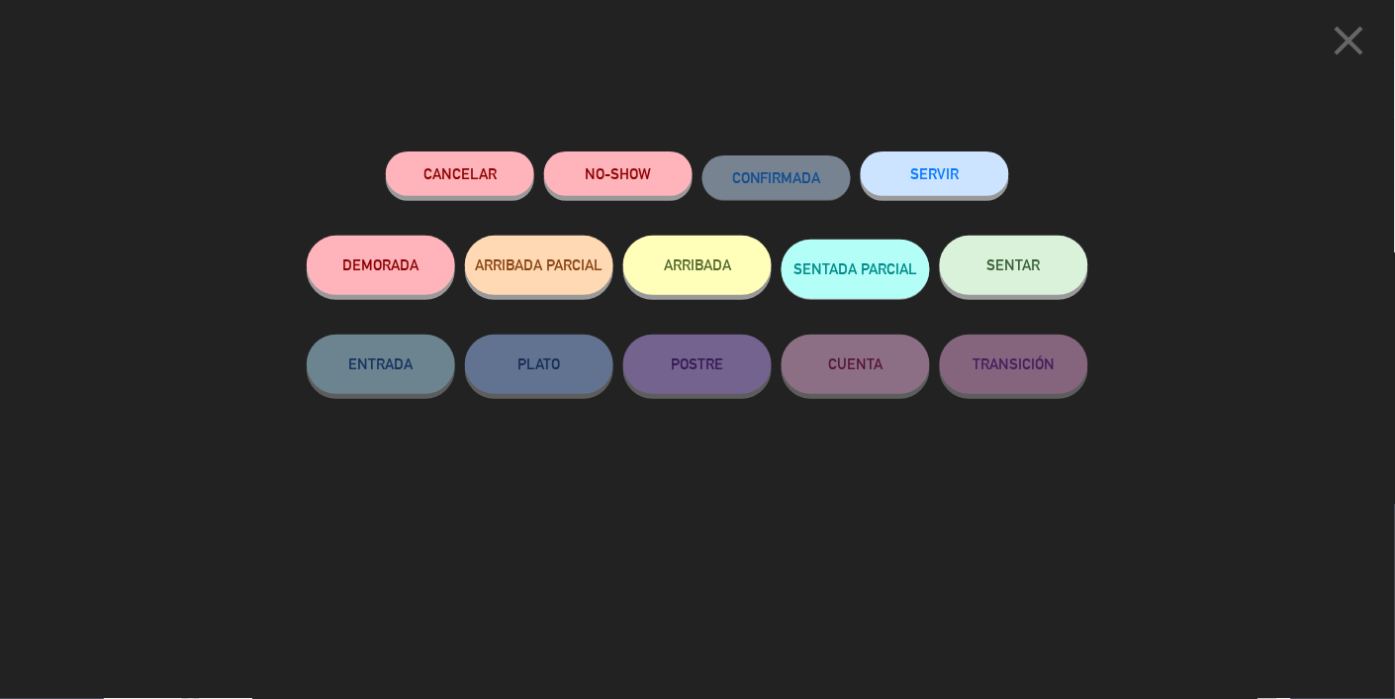
click at [1025, 273] on span "SENTAR" at bounding box center [1014, 264] width 53 height 17
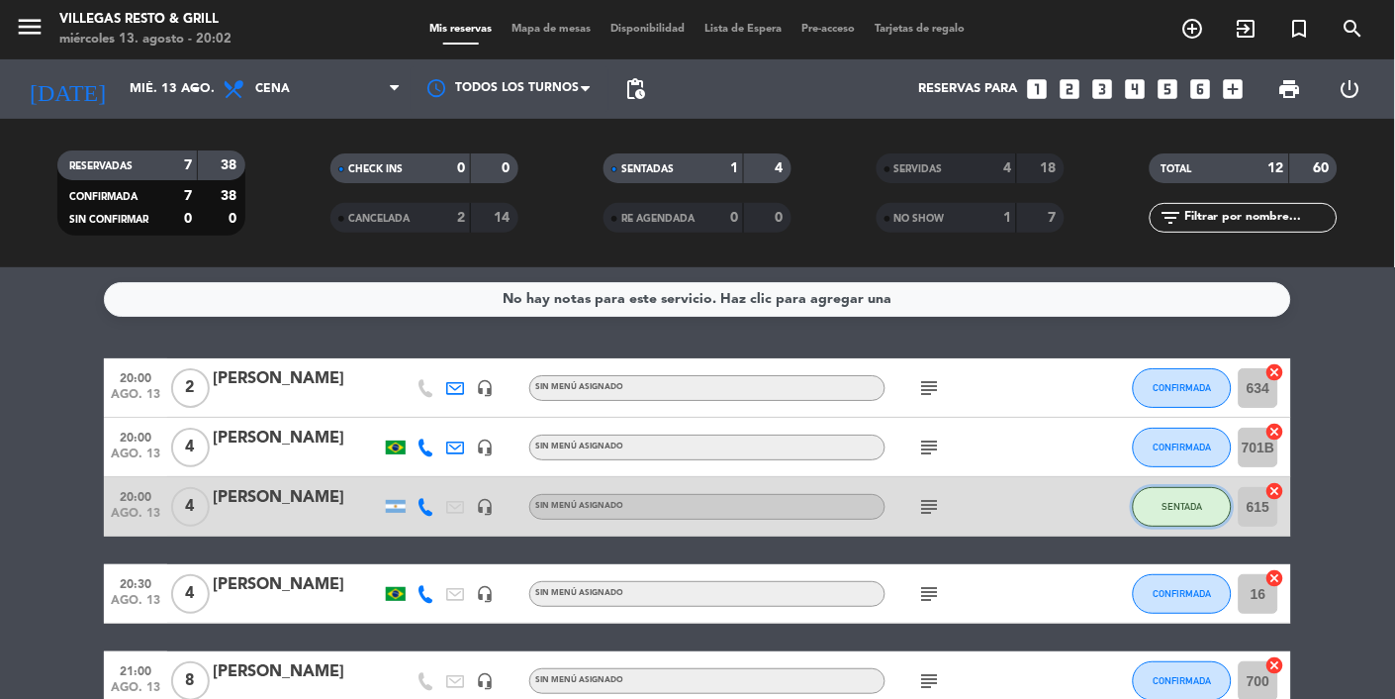
click at [1182, 506] on span "SENTADA" at bounding box center [1183, 506] width 41 height 11
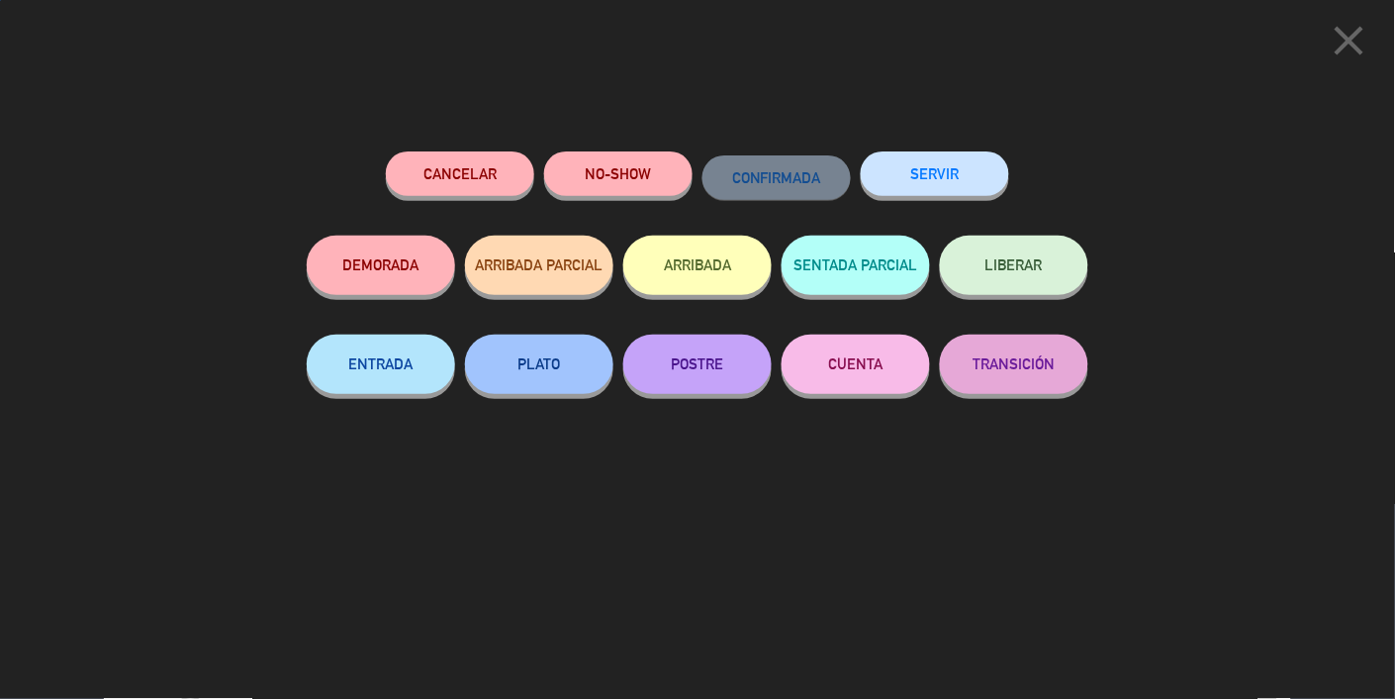
click at [939, 161] on button "SERVIR" at bounding box center [935, 173] width 148 height 45
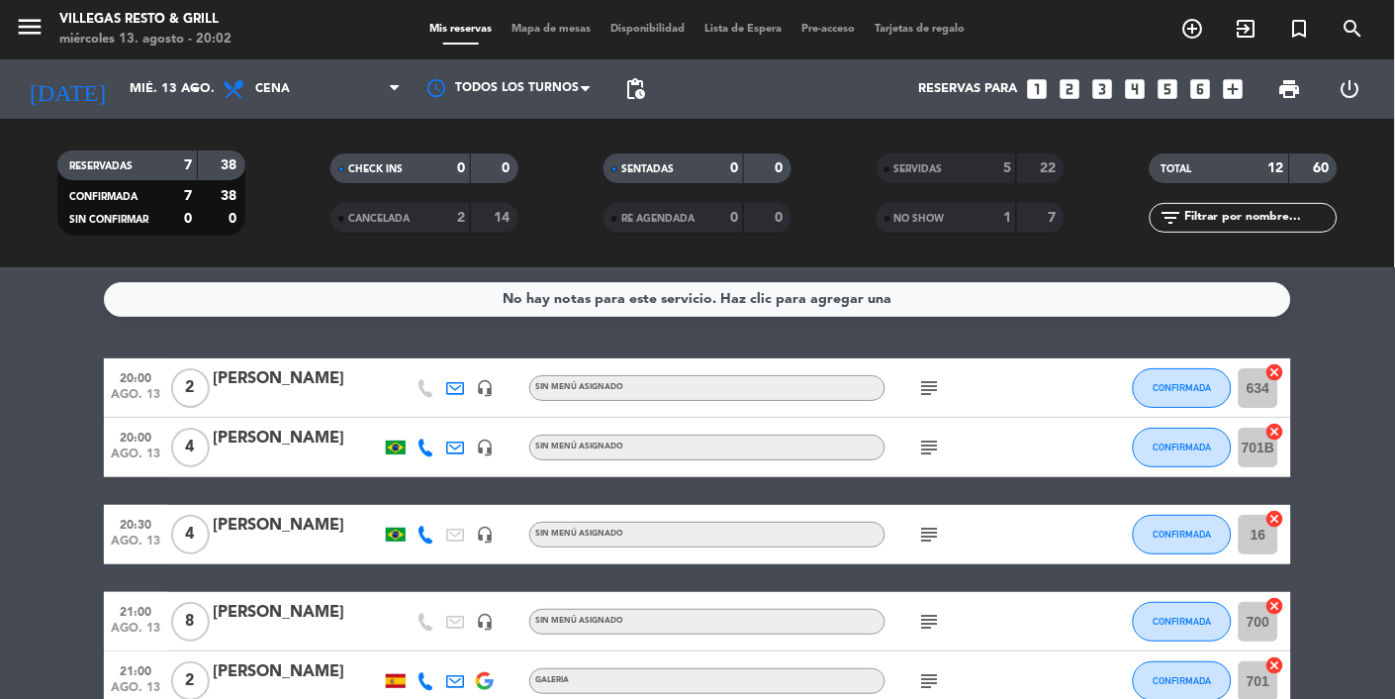
click at [1393, 506] on bookings-row "20:00 ago. 13 2 Marcelo Miotto headset_mic Sin menú asignado subject CONFIRMADA…" at bounding box center [697, 607] width 1395 height 499
click at [921, 393] on icon "subject" at bounding box center [930, 388] width 24 height 24
click at [932, 452] on icon "subject" at bounding box center [930, 447] width 24 height 24
click at [928, 524] on icon "subject" at bounding box center [930, 534] width 24 height 24
click at [1330, 477] on bookings-row "20:00 ago. 13 2 Marcelo Miotto headset_mic Sin menú asignado subject CONFIRMADA…" at bounding box center [697, 607] width 1395 height 499
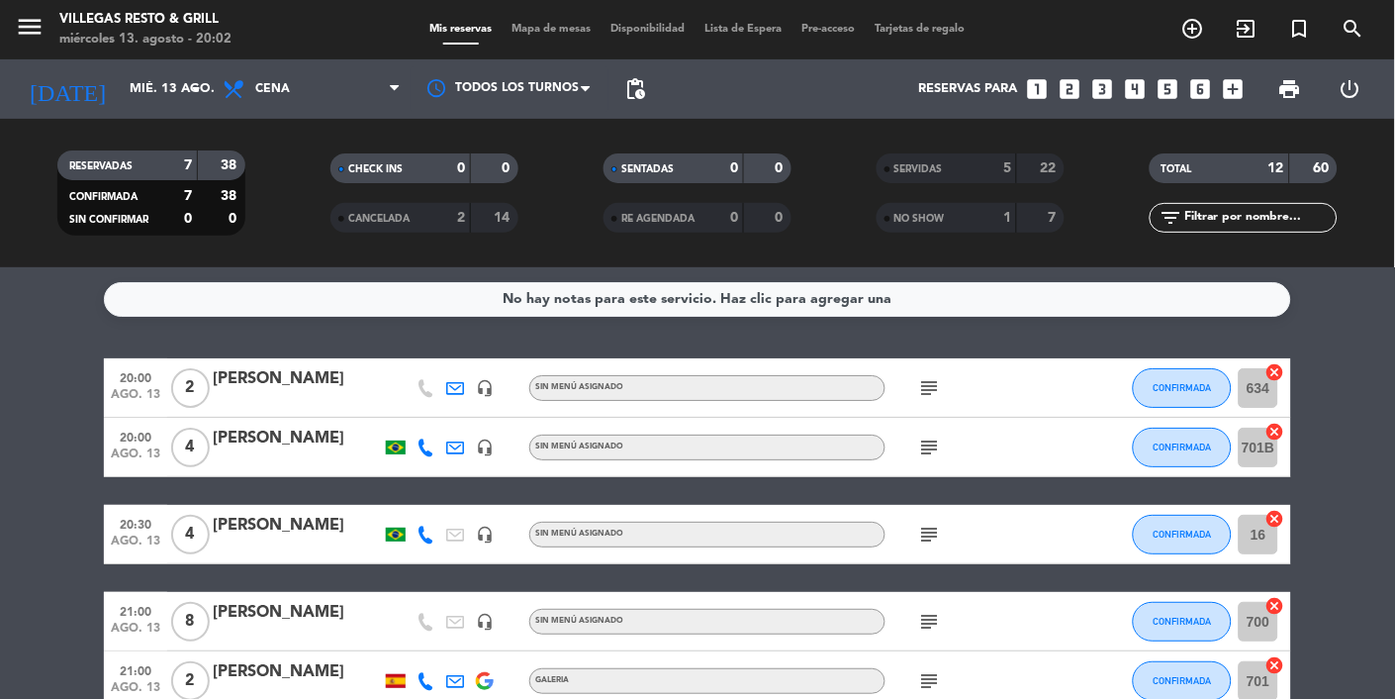
click at [934, 617] on icon "subject" at bounding box center [930, 622] width 24 height 24
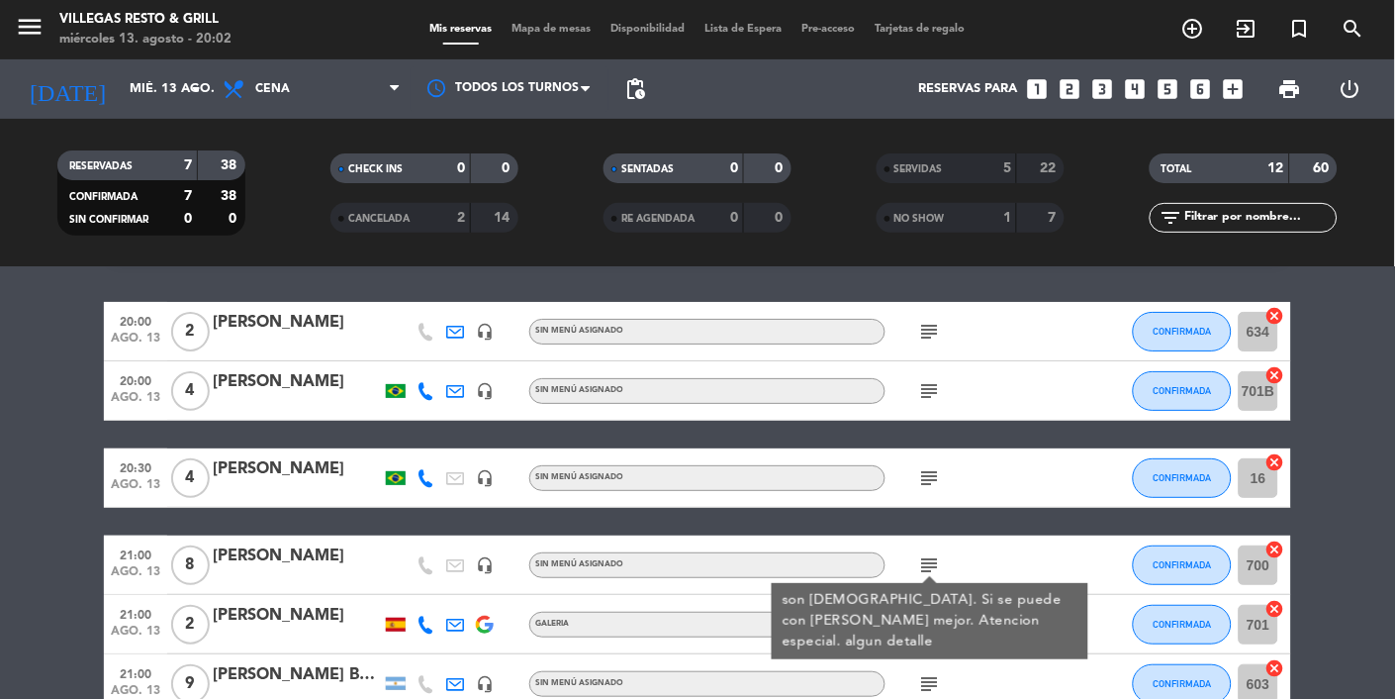
scroll to position [102, 0]
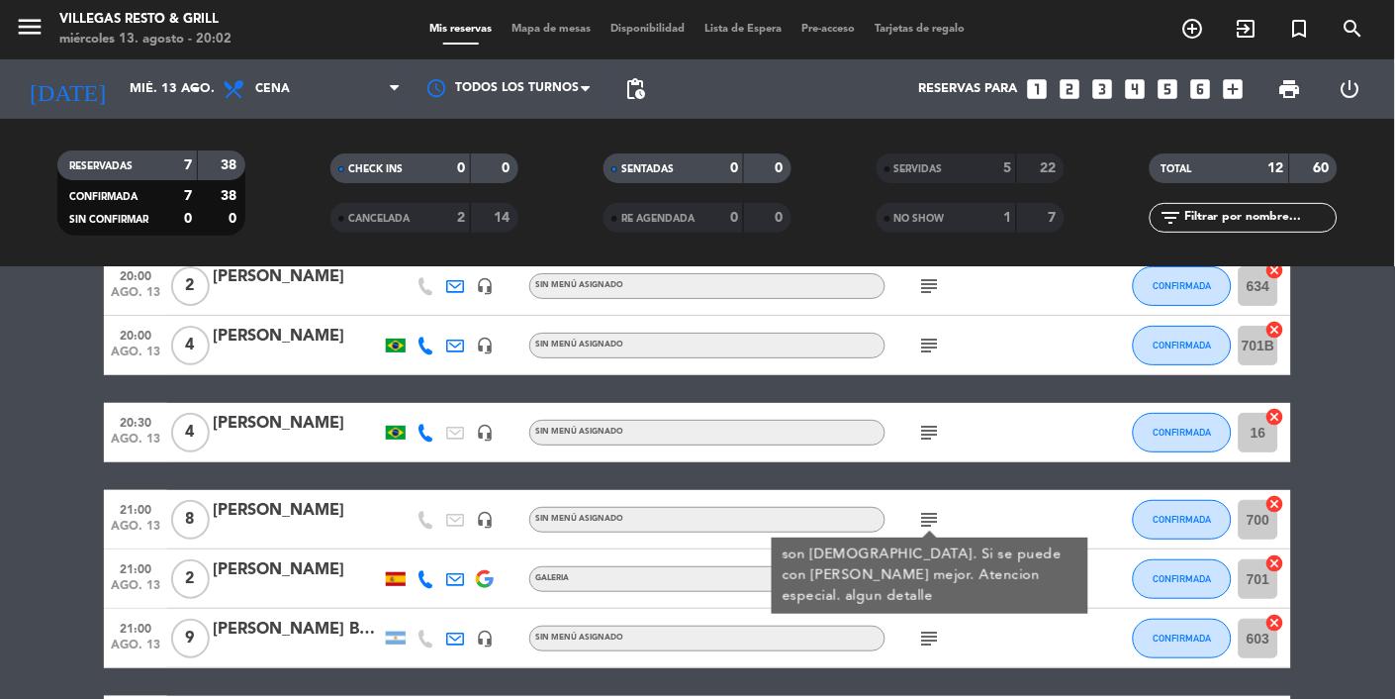
click at [919, 626] on icon "subject" at bounding box center [930, 638] width 24 height 24
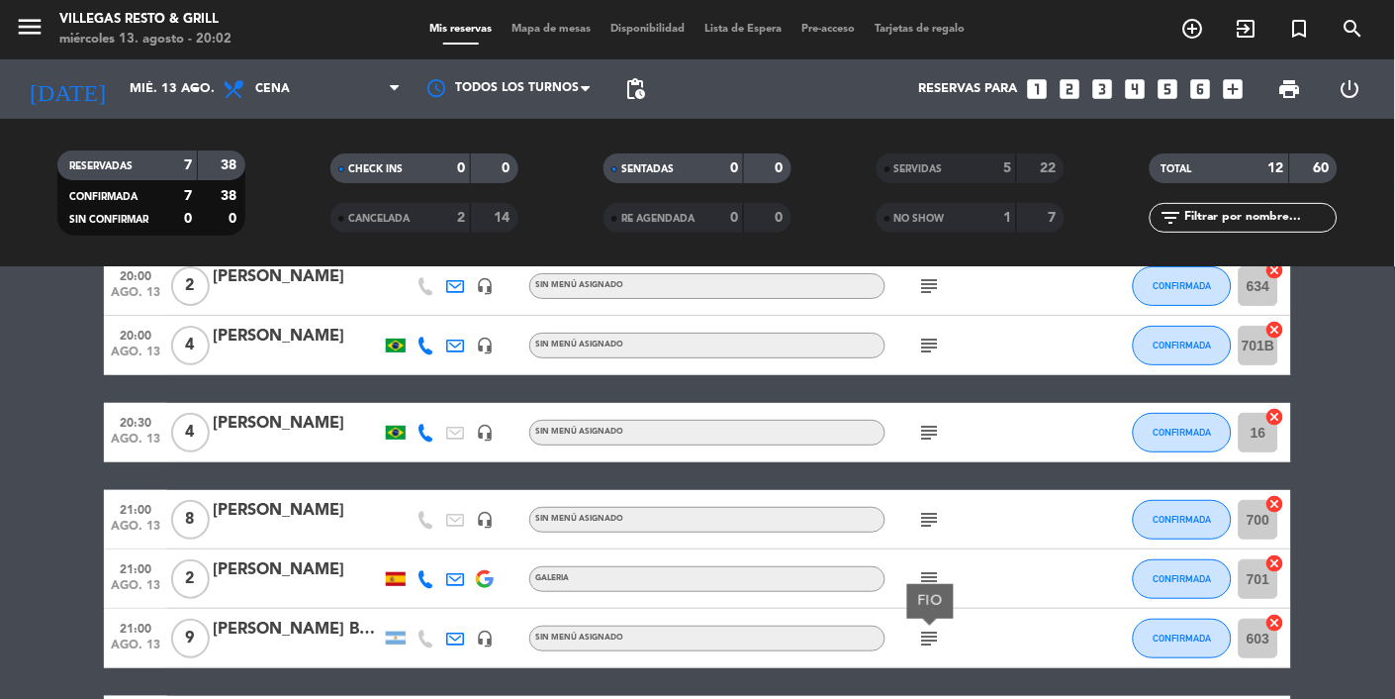
click at [936, 573] on icon "subject" at bounding box center [930, 579] width 24 height 24
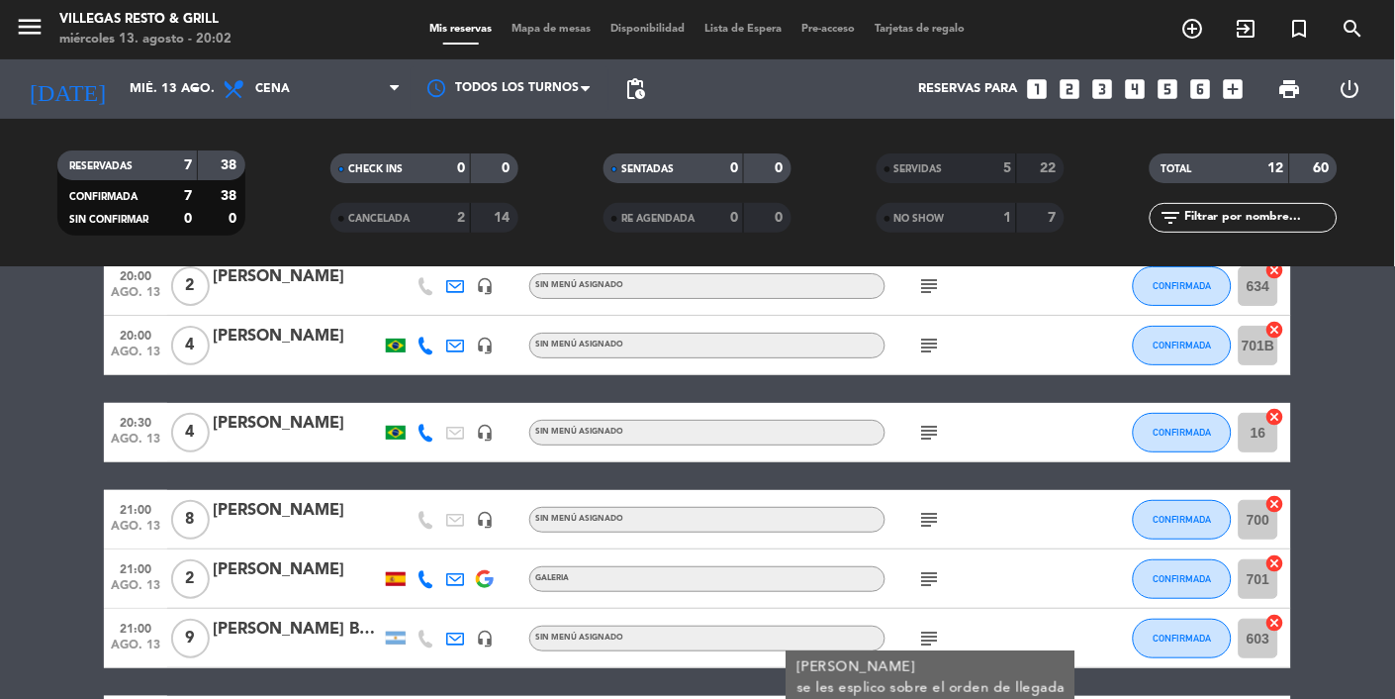
click at [1320, 522] on bookings-row "20:00 ago. 13 2 Marcelo Miotto headset_mic Sin menú asignado subject CONFIRMADA…" at bounding box center [697, 505] width 1395 height 499
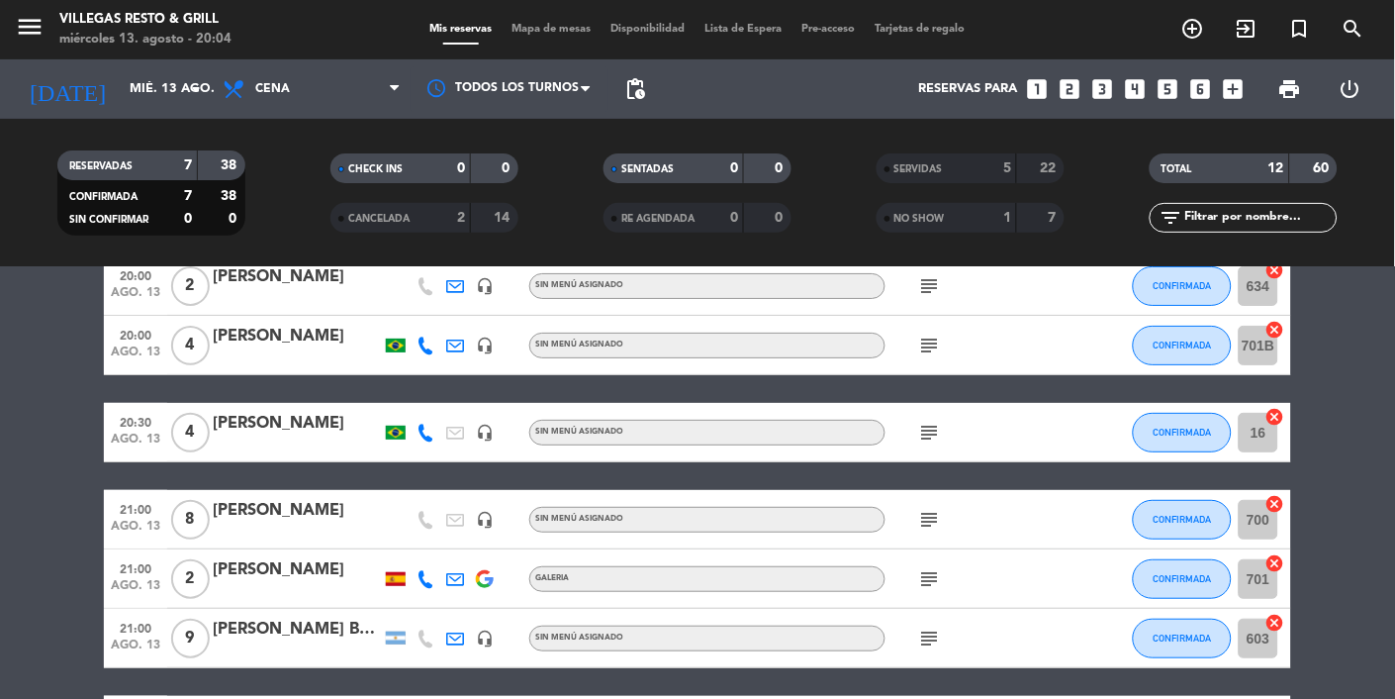
scroll to position [0, 0]
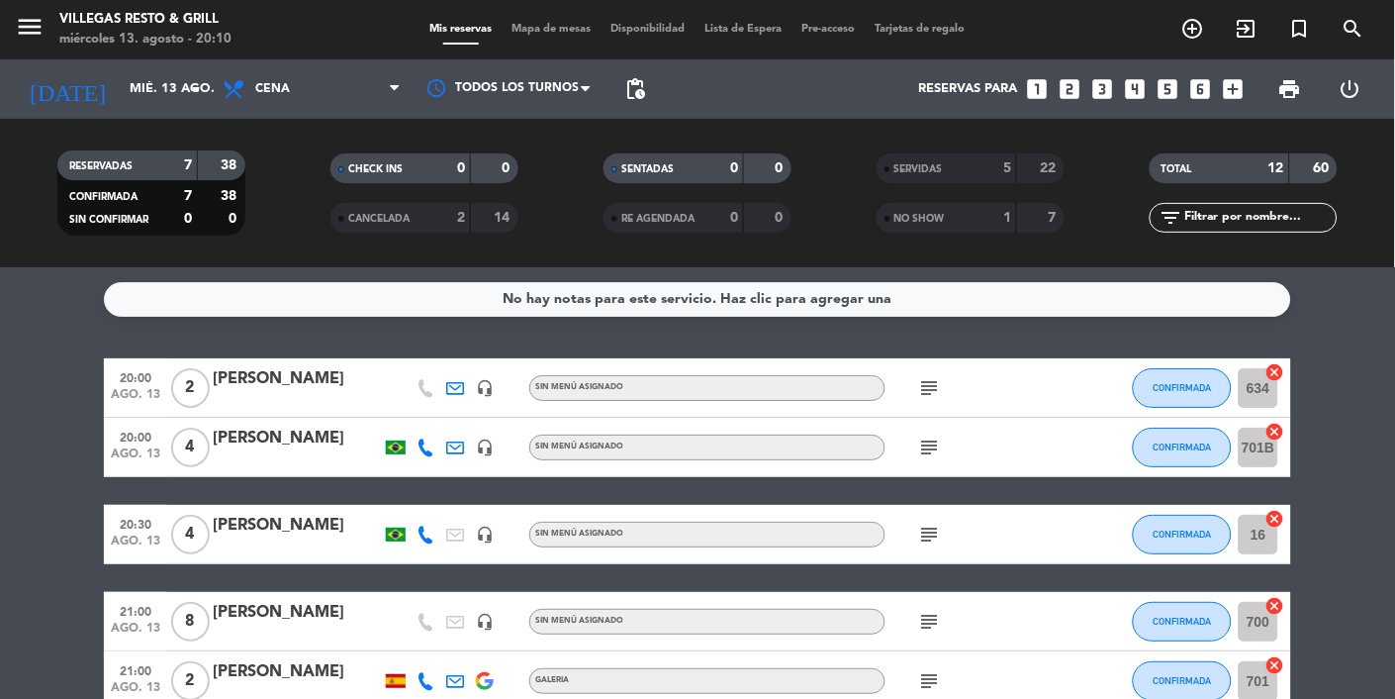
click at [936, 539] on icon "subject" at bounding box center [930, 534] width 24 height 24
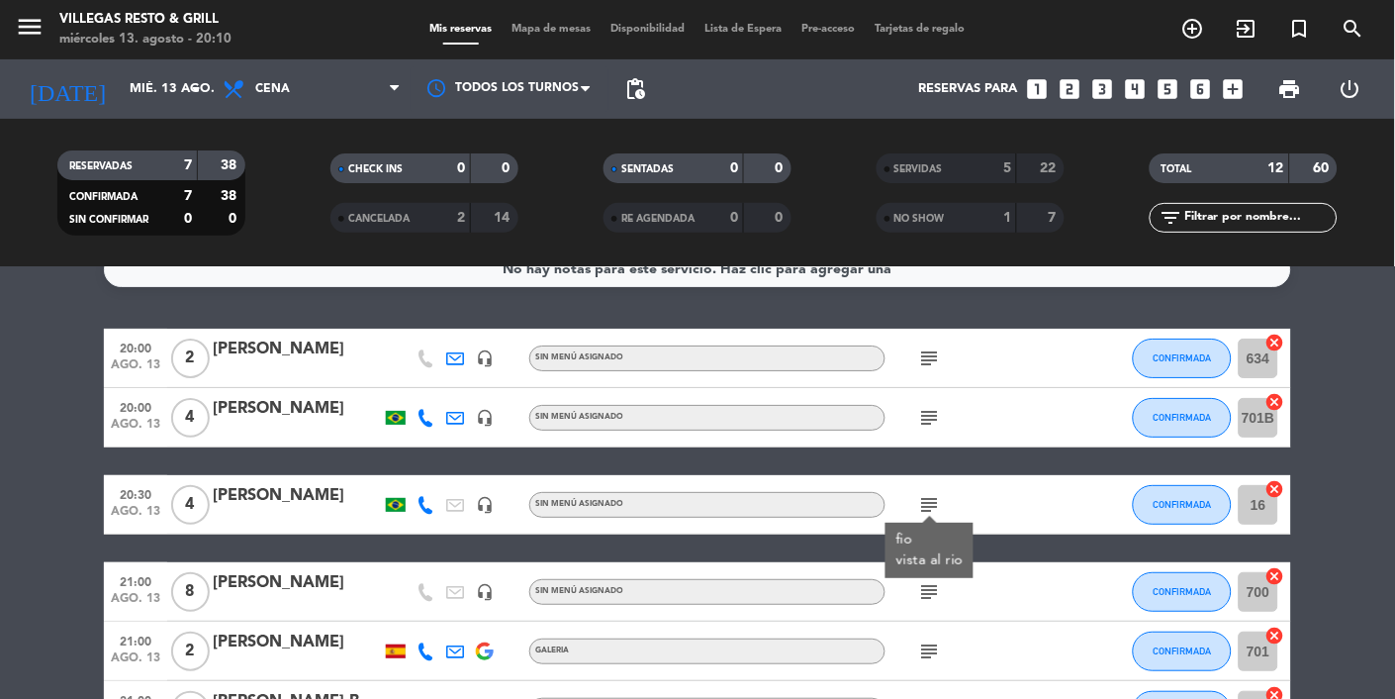
scroll to position [31, 0]
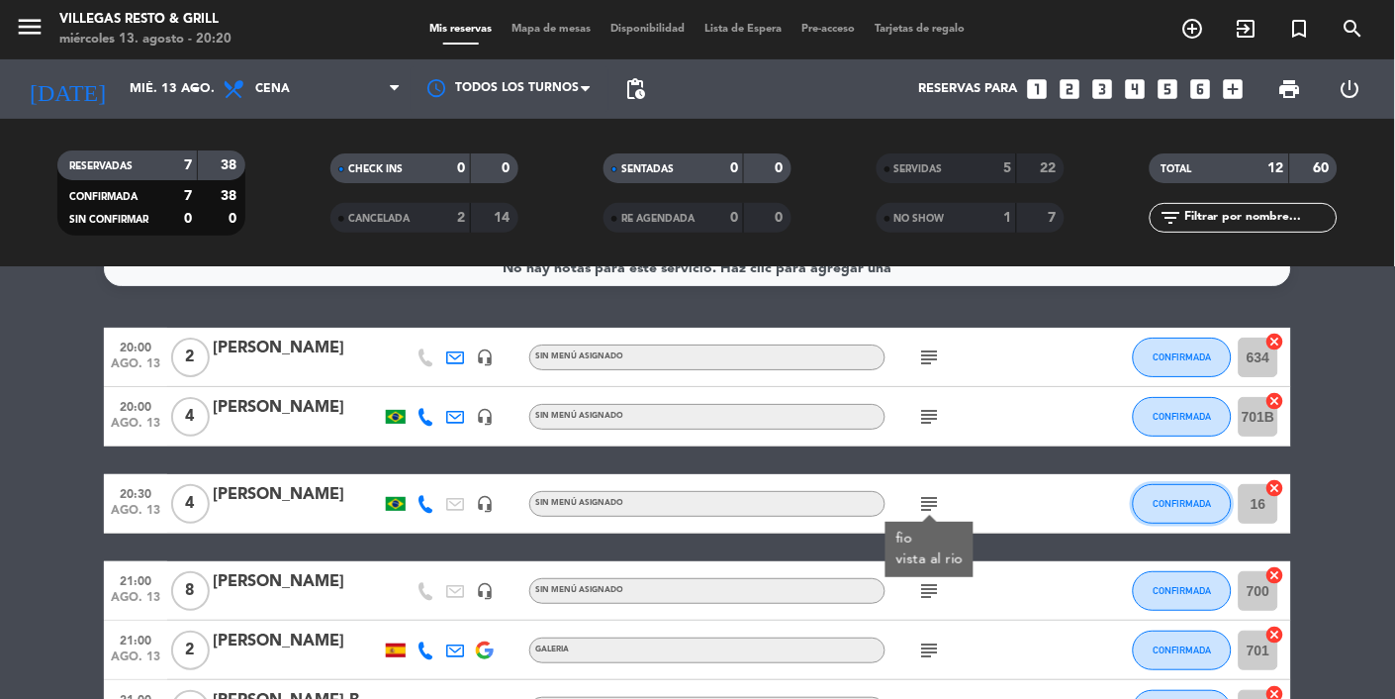
click at [1164, 502] on span "CONFIRMADA" at bounding box center [1183, 503] width 58 height 11
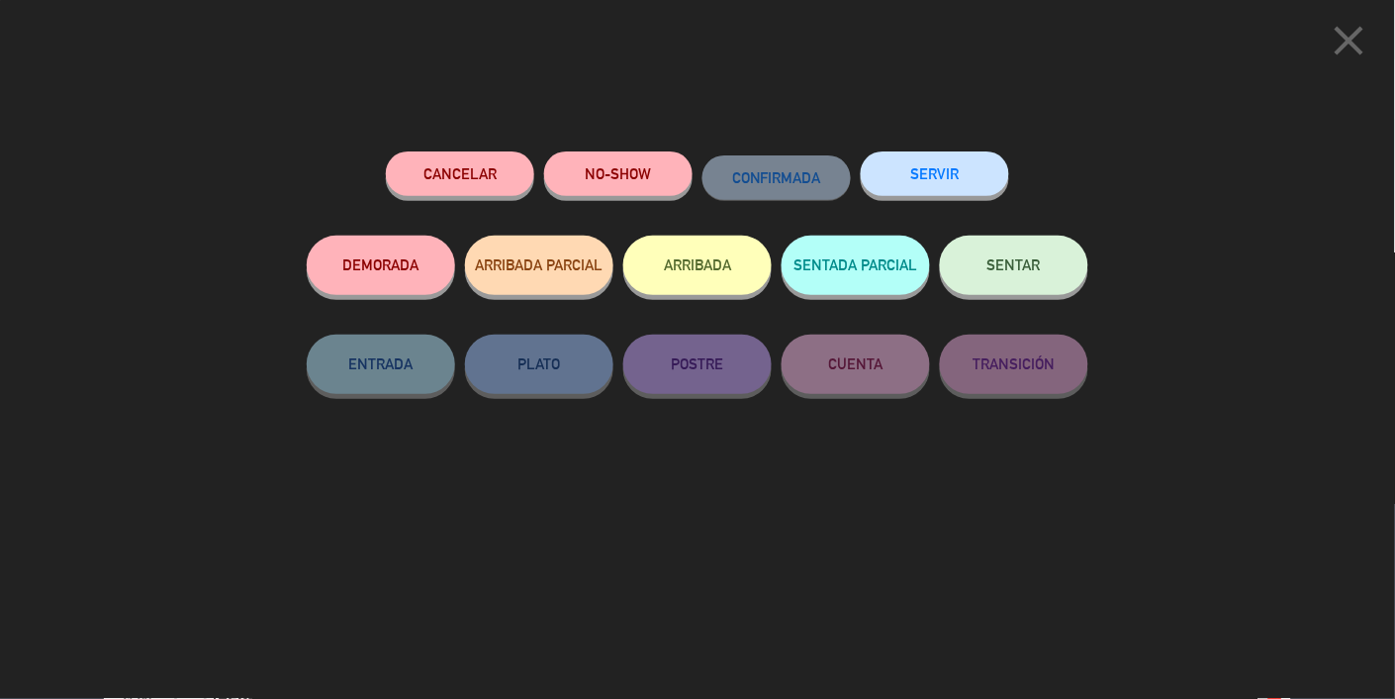
click at [1022, 256] on button "SENTAR" at bounding box center [1014, 265] width 148 height 59
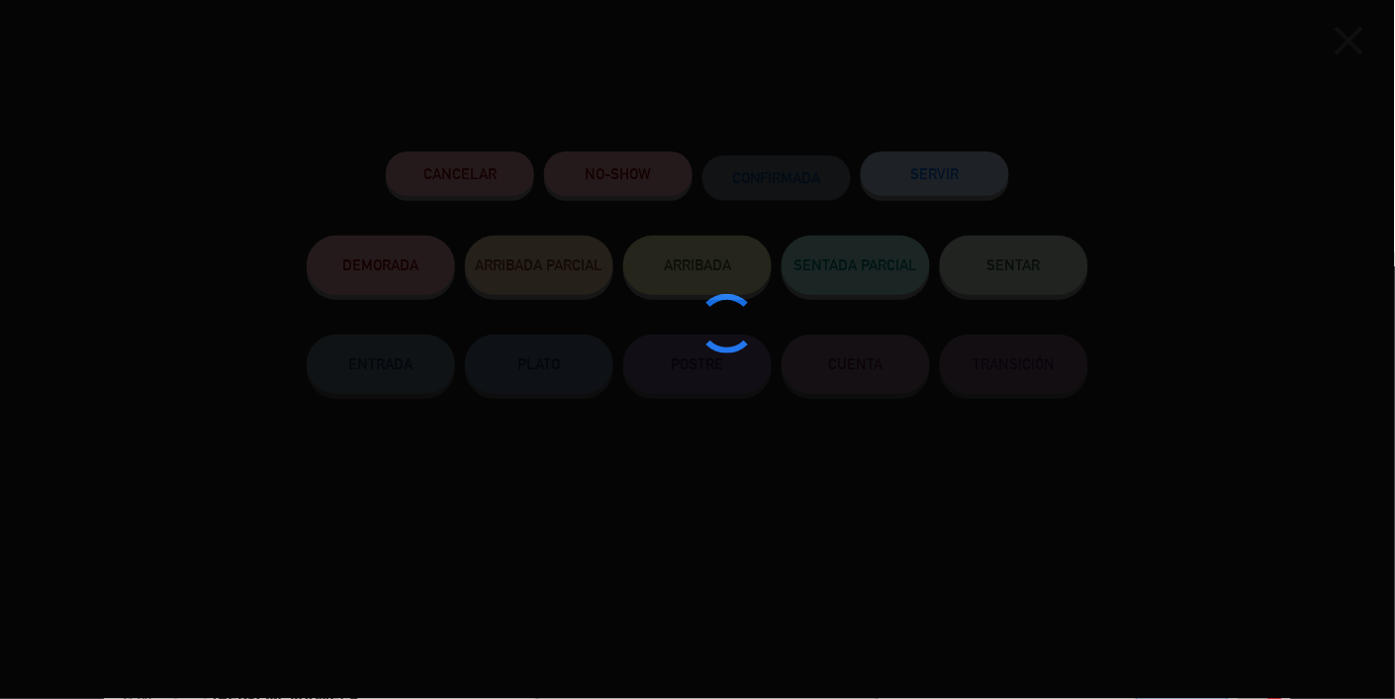
type input "701B"
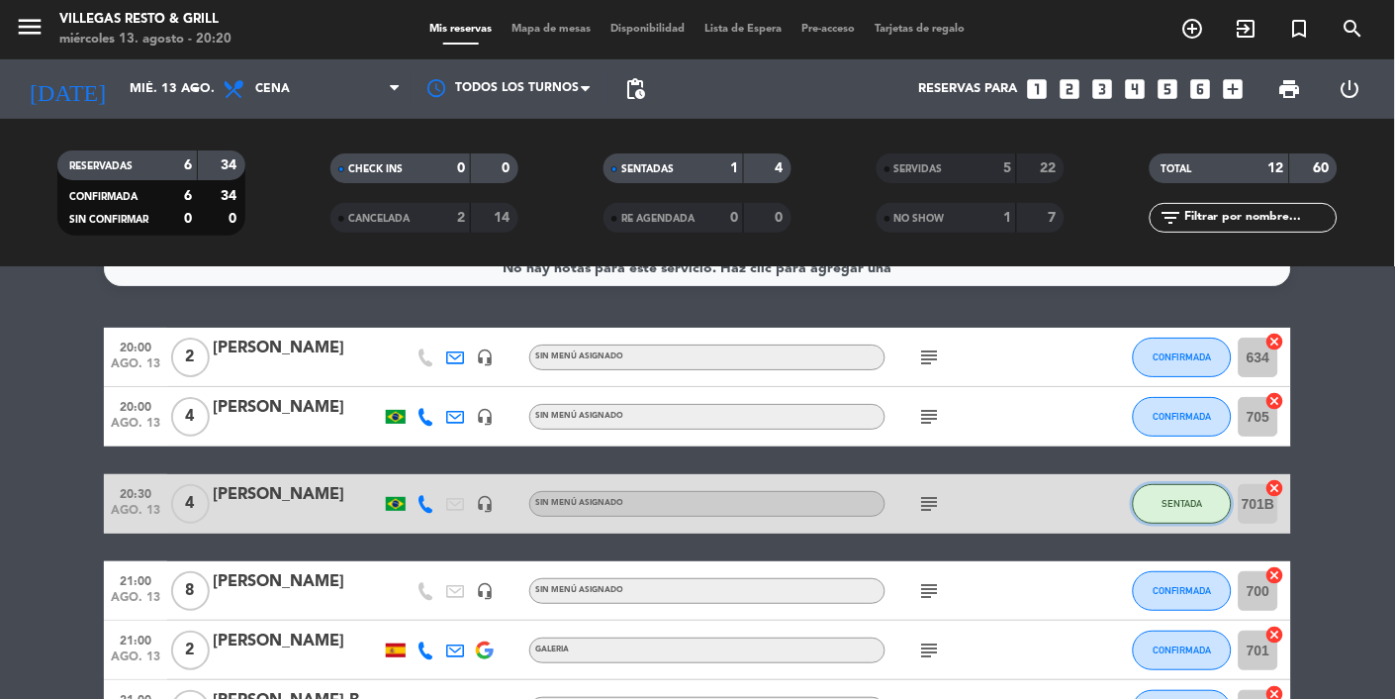
click at [1187, 499] on span "SENTADA" at bounding box center [1183, 503] width 41 height 11
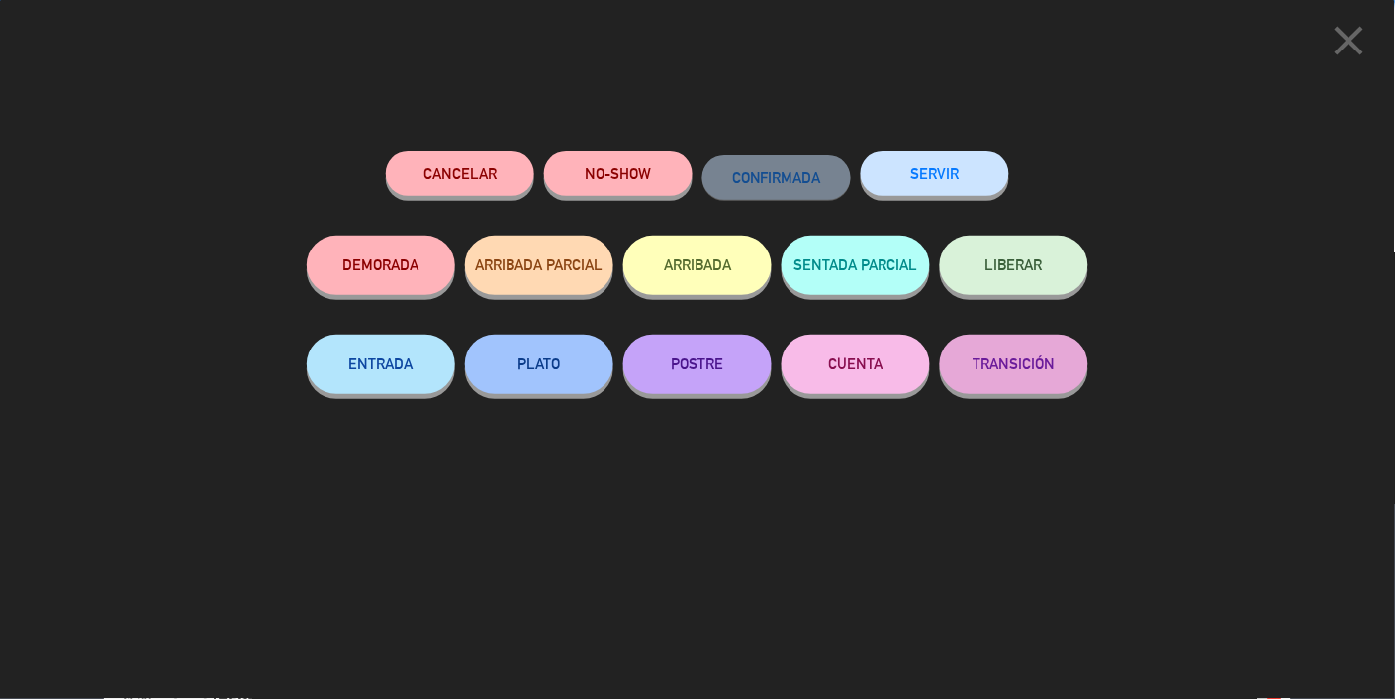
click at [953, 182] on button "SERVIR" at bounding box center [935, 173] width 148 height 45
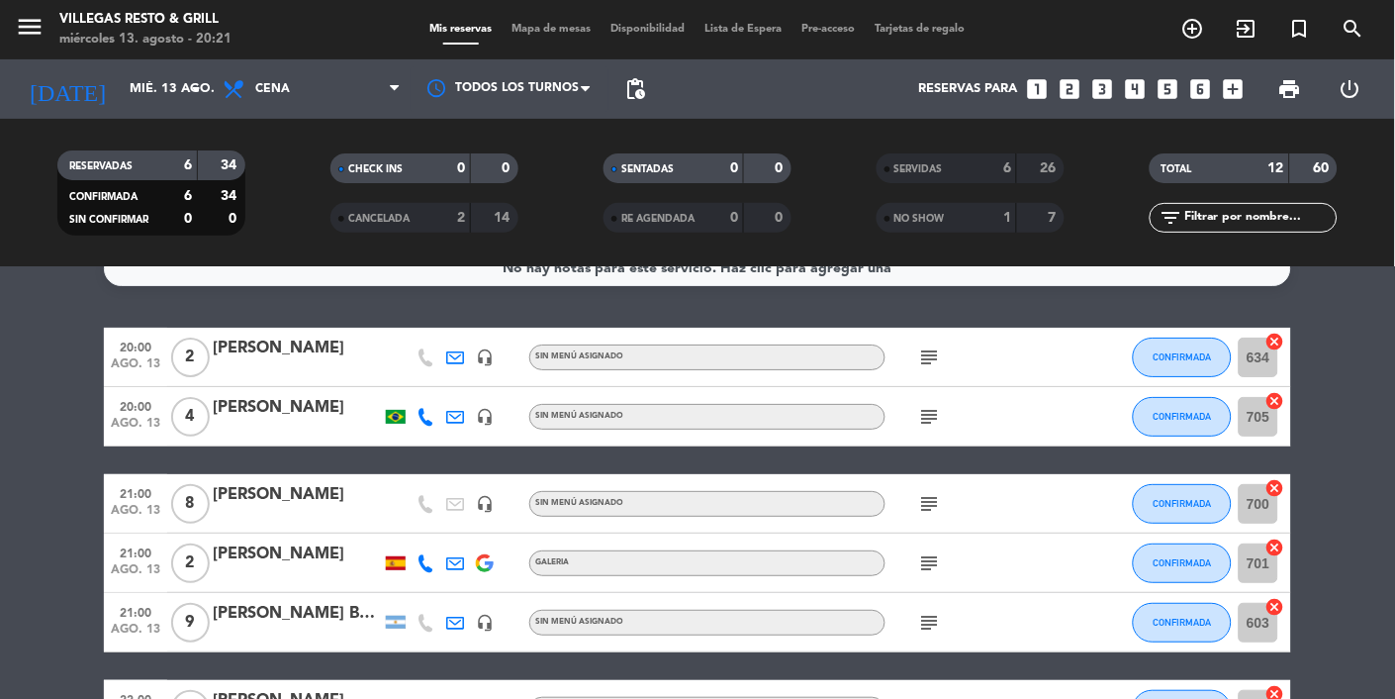
click at [921, 418] on icon "subject" at bounding box center [930, 417] width 24 height 24
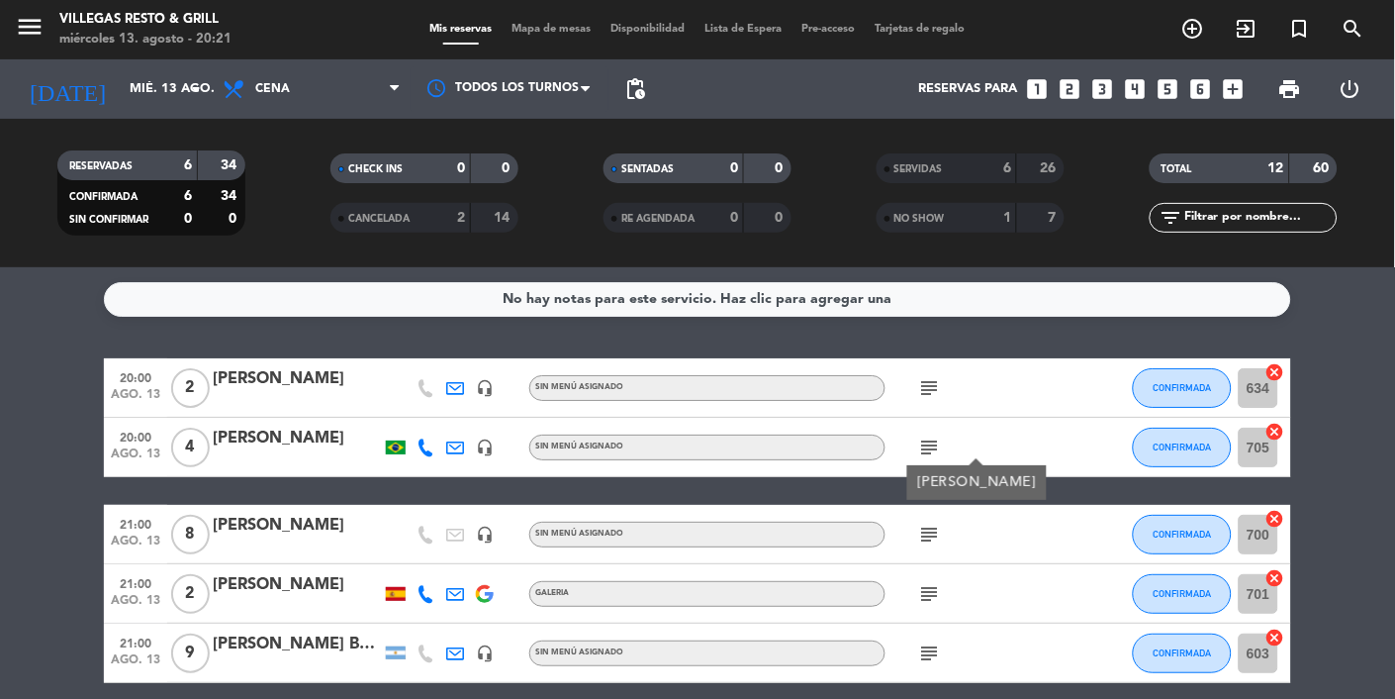
click at [936, 379] on icon "subject" at bounding box center [930, 388] width 24 height 24
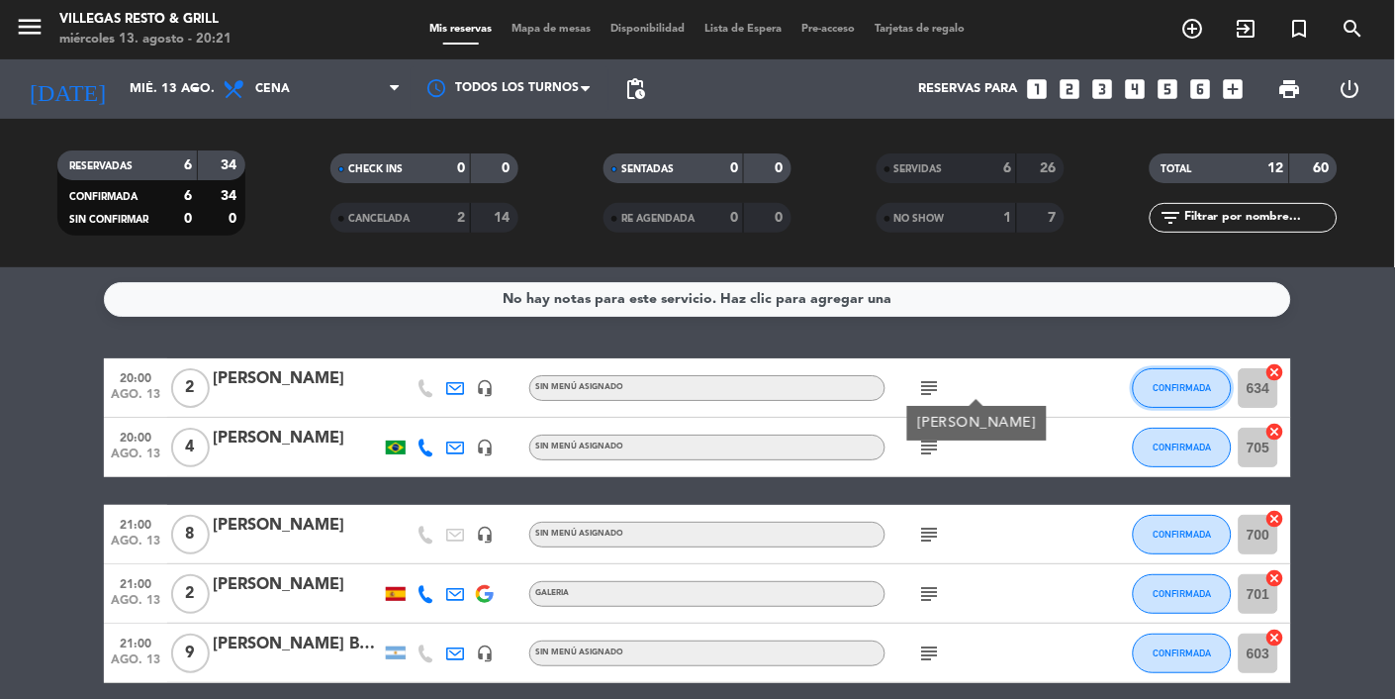
click at [1185, 384] on span "CONFIRMADA" at bounding box center [1183, 387] width 58 height 11
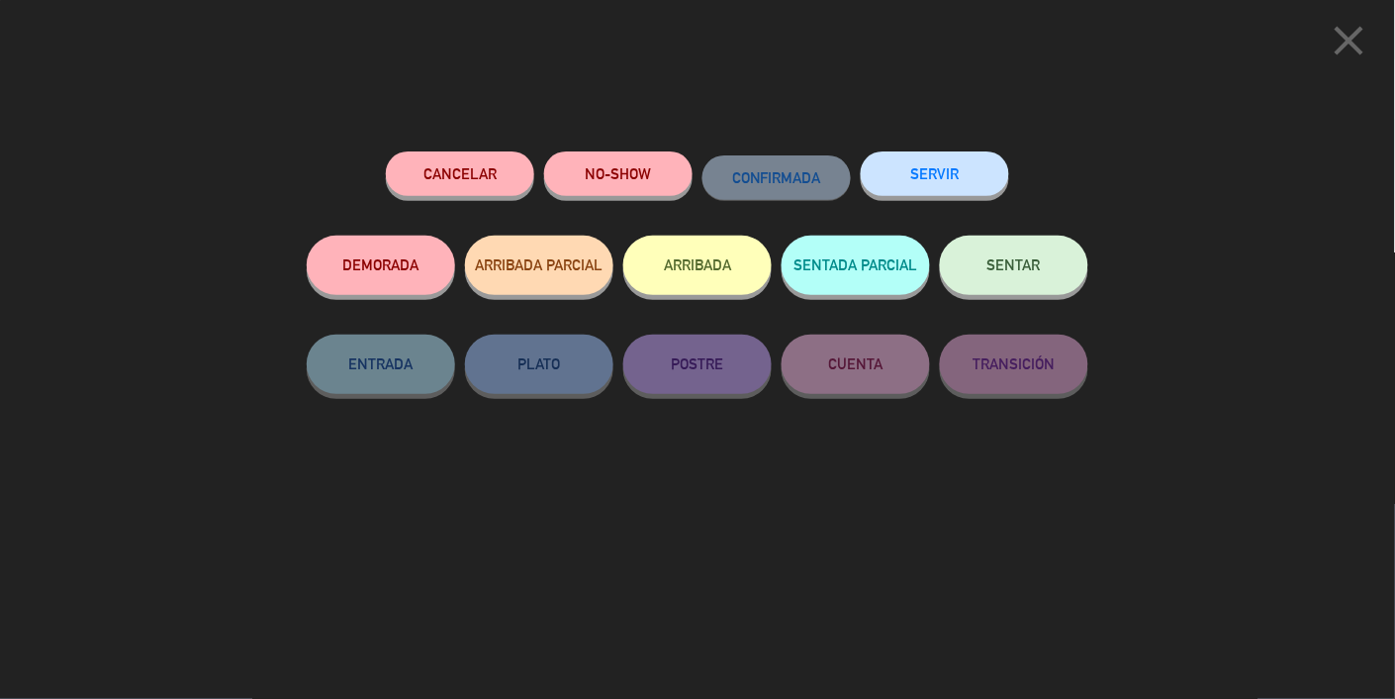
click at [962, 165] on button "SERVIR" at bounding box center [935, 173] width 148 height 45
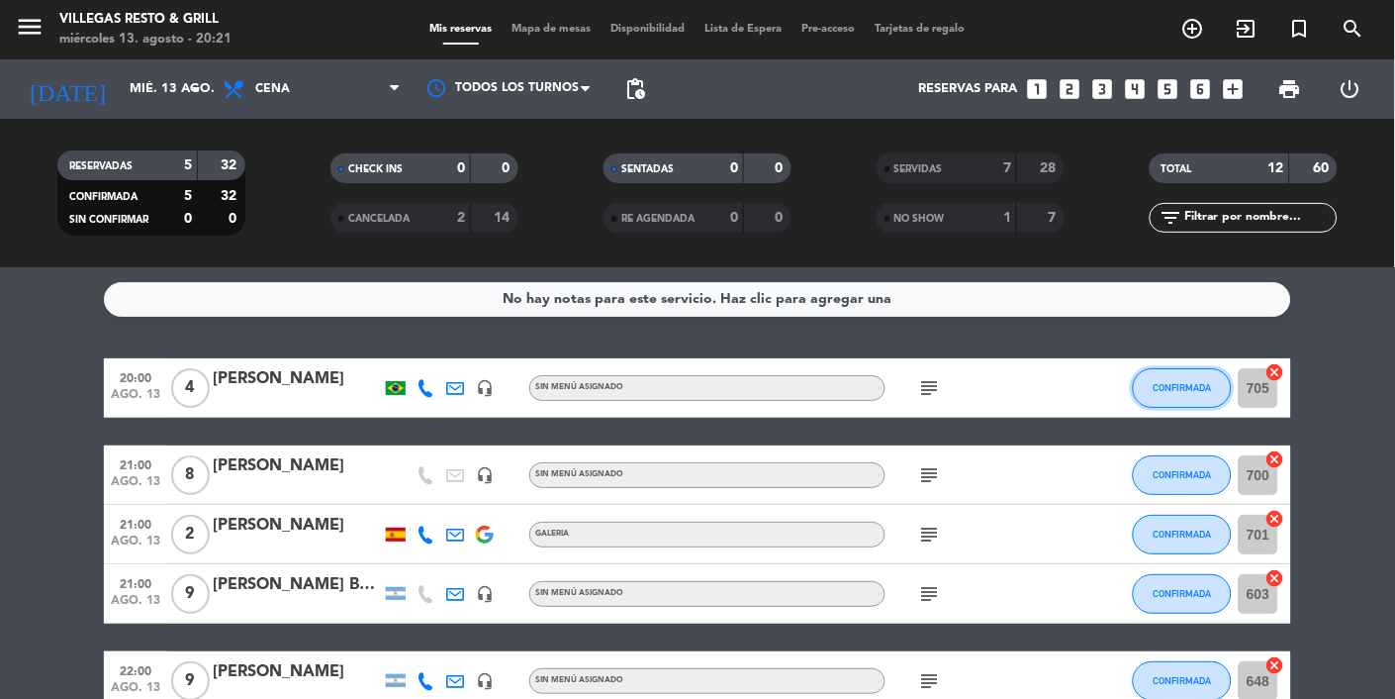
click at [1188, 370] on button "CONFIRMADA" at bounding box center [1182, 388] width 99 height 40
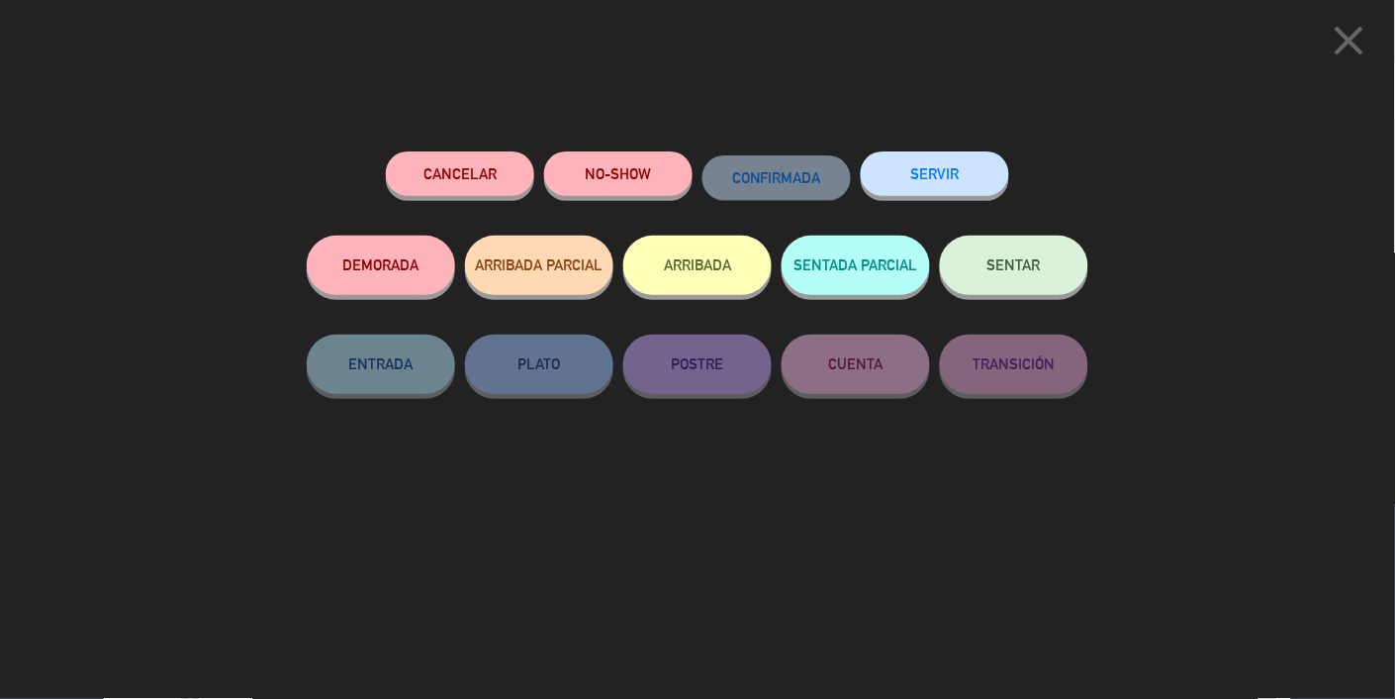
click at [1337, 40] on icon "close" at bounding box center [1349, 40] width 49 height 49
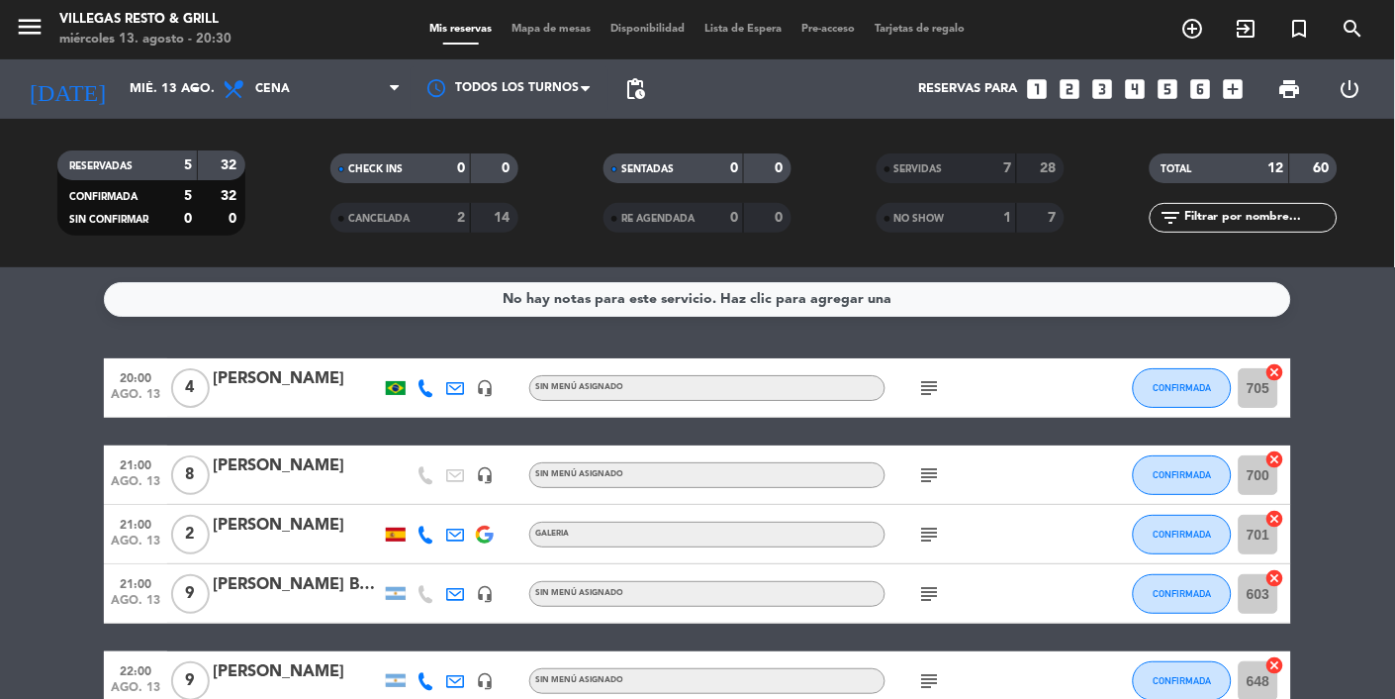
click at [297, 591] on div "Narella Bajales" at bounding box center [297, 585] width 168 height 26
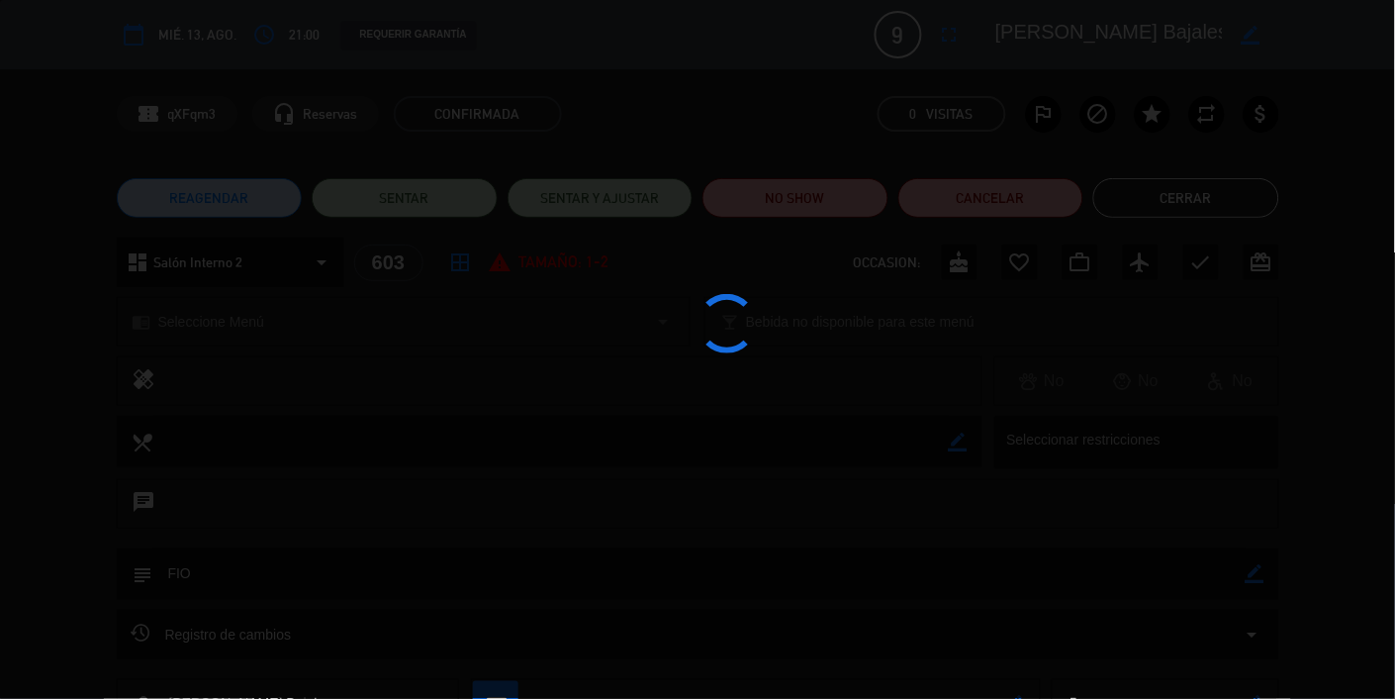
click at [293, 592] on div at bounding box center [697, 349] width 1395 height 699
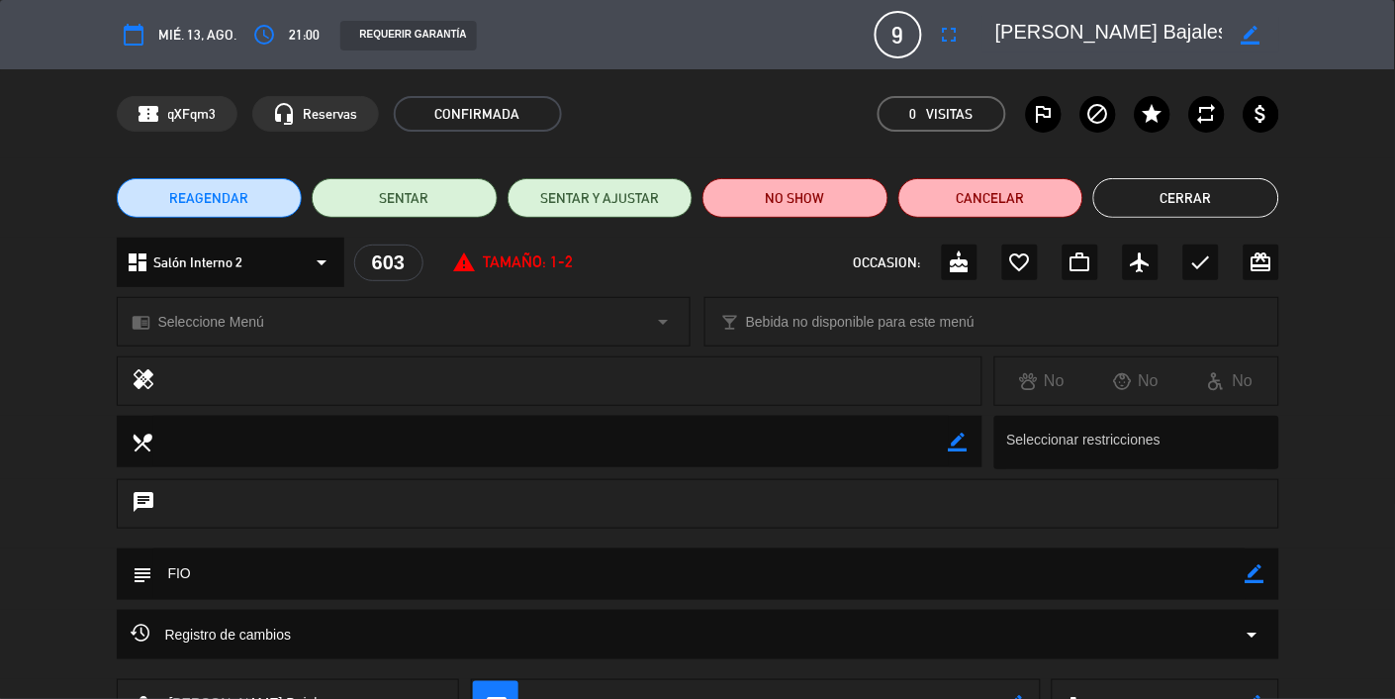
click at [1180, 184] on button "Cerrar" at bounding box center [1186, 198] width 186 height 40
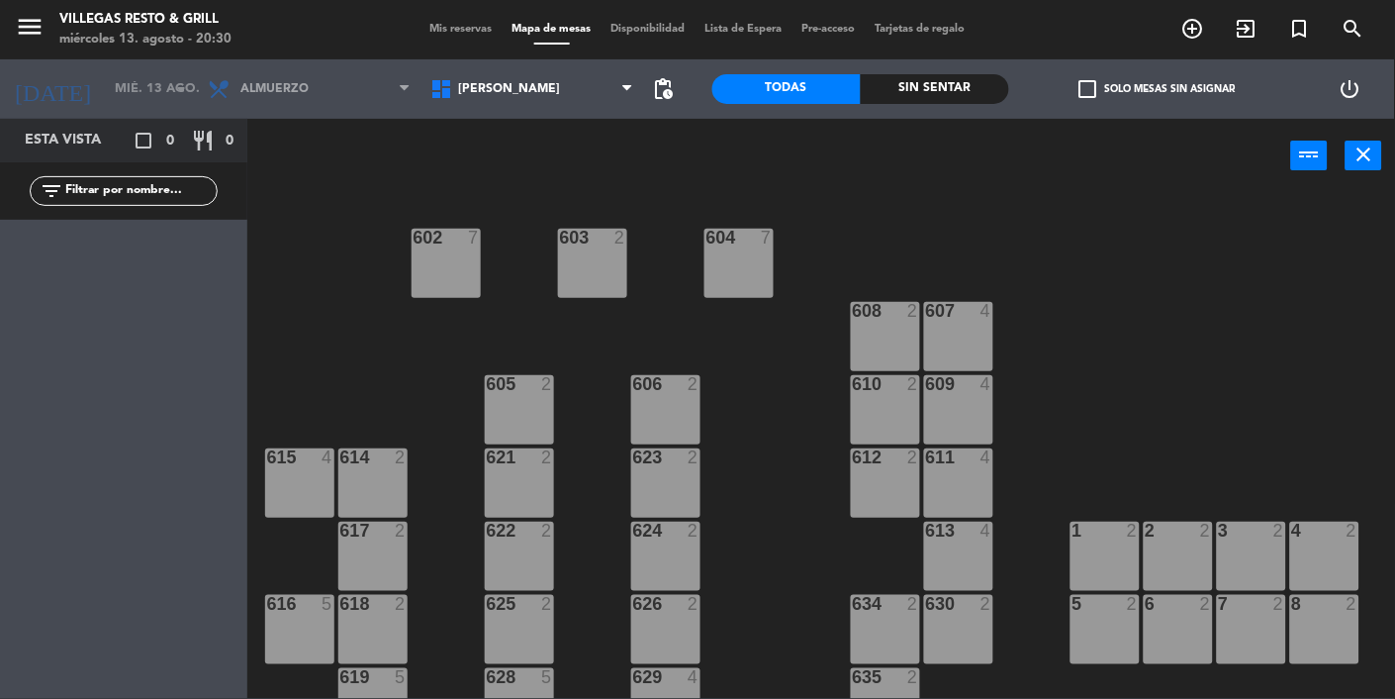
click at [230, 82] on icon at bounding box center [221, 89] width 29 height 24
click at [279, 97] on span "Almuerzo" at bounding box center [309, 89] width 223 height 44
click at [274, 89] on span "Almuerzo" at bounding box center [274, 89] width 68 height 14
click at [259, 90] on span "Almuerzo" at bounding box center [274, 89] width 68 height 14
